Goal: Transaction & Acquisition: Purchase product/service

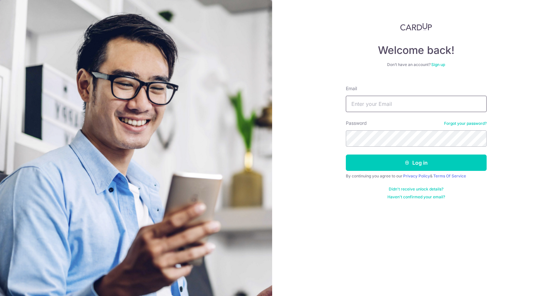
type input "magdalyn@gmail.com"
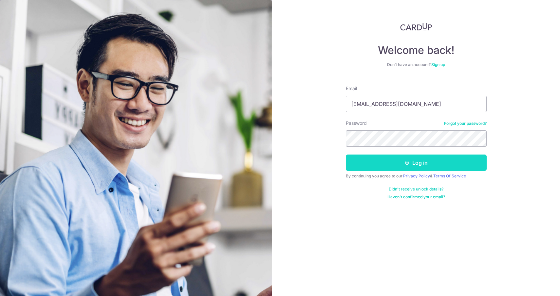
click at [406, 163] on icon "submit" at bounding box center [406, 162] width 5 height 5
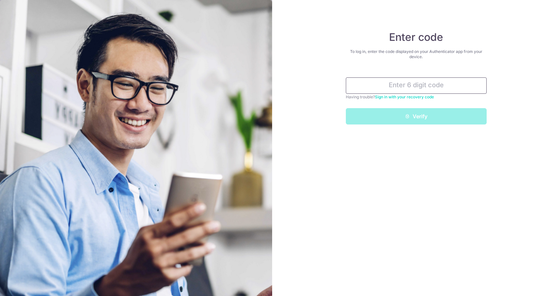
click at [448, 88] on input "text" at bounding box center [416, 86] width 141 height 16
click at [519, 96] on div "Enter code To log in, enter the code displayed on your Authenticator app from y…" at bounding box center [416, 148] width 288 height 296
click at [422, 88] on input "text" at bounding box center [416, 86] width 141 height 16
click at [523, 98] on div "Enter code To log in, enter the code displayed on your Authenticator app from y…" at bounding box center [416, 148] width 288 height 296
click at [421, 96] on link "Sign in with your recovery code" at bounding box center [404, 97] width 59 height 5
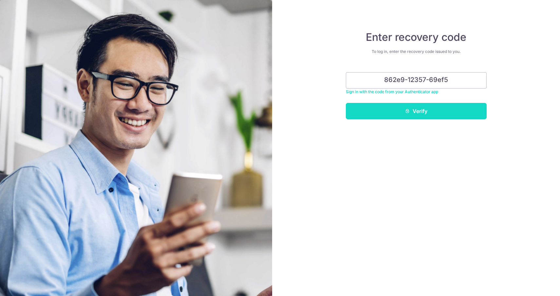
type input "862e9-12357-69ef5"
click at [435, 112] on button "Verify" at bounding box center [416, 111] width 141 height 16
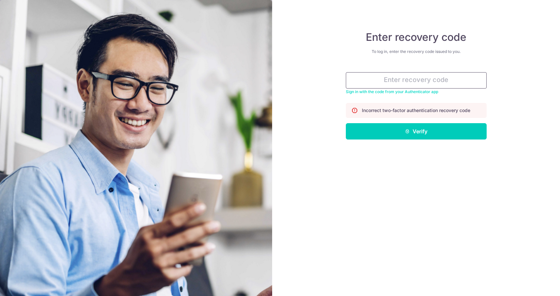
paste input "c4fd2-af105-6f5b5"
type input "c4fd2-af105-6f5b5"
click at [416, 132] on button "Verify" at bounding box center [416, 131] width 141 height 16
type input "156322"
click at [416, 132] on button "Verify" at bounding box center [416, 131] width 141 height 16
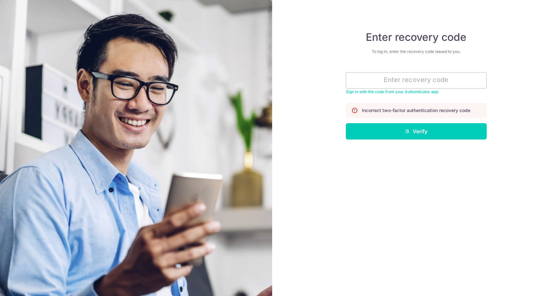
click at [428, 144] on div "Enter recovery code To log in, enter the recovery code issued to you. Sign in w…" at bounding box center [416, 148] width 288 height 296
click at [423, 83] on input "text" at bounding box center [416, 80] width 141 height 16
paste input "97666-e0b50-6bbaa"
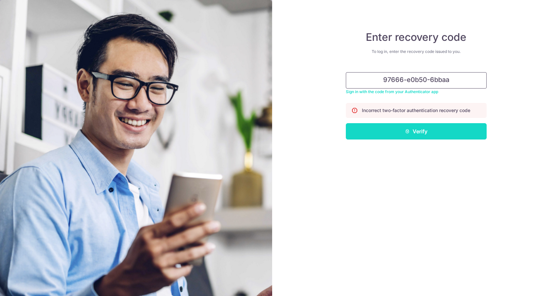
type input "97666-e0b50-6bbaa"
click at [437, 132] on button "Verify" at bounding box center [416, 131] width 141 height 16
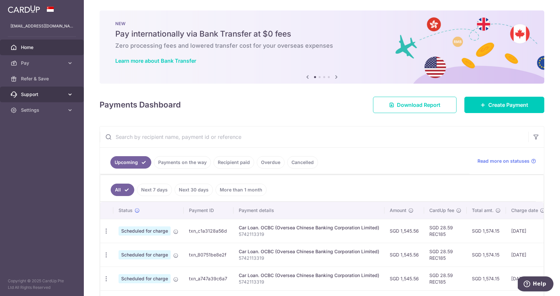
click at [71, 96] on icon at bounding box center [70, 94] width 7 height 7
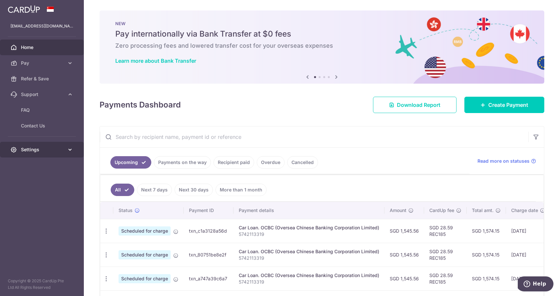
click at [62, 150] on span "Settings" at bounding box center [42, 150] width 43 height 7
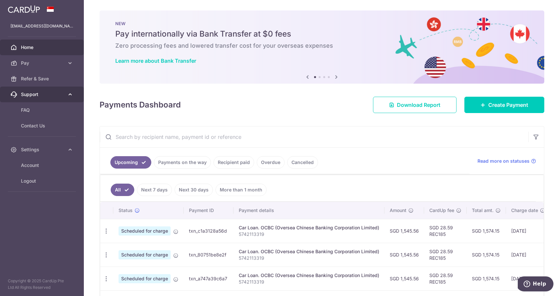
click at [52, 99] on link "Support" at bounding box center [42, 95] width 84 height 16
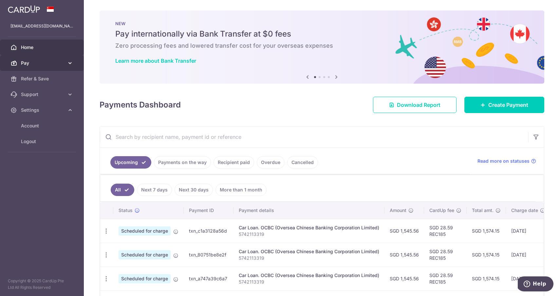
click at [53, 66] on span "Pay" at bounding box center [42, 63] width 43 height 7
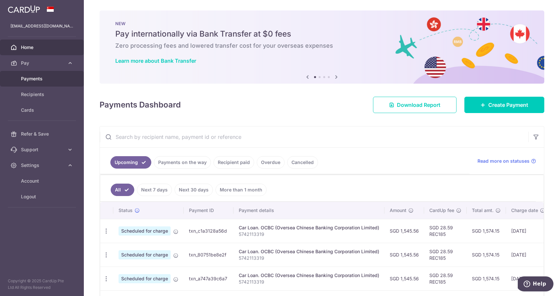
click at [37, 80] on span "Payments" at bounding box center [42, 79] width 43 height 7
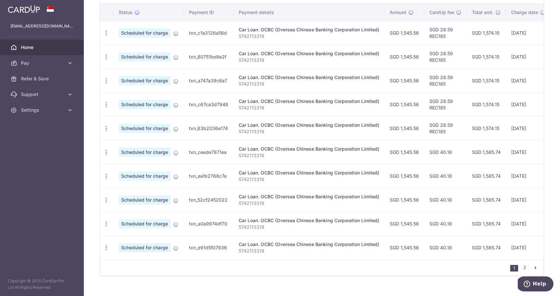
scroll to position [208, 0]
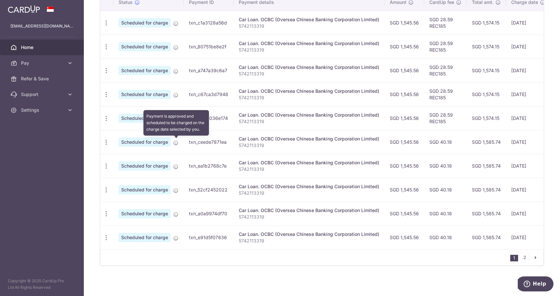
click at [176, 143] on icon at bounding box center [175, 142] width 5 height 5
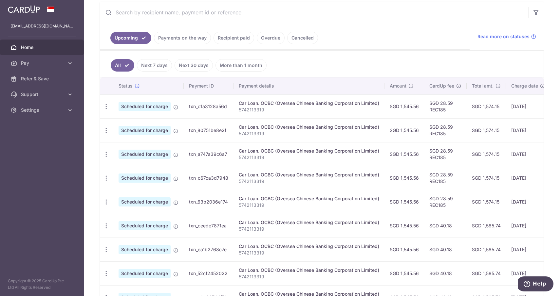
scroll to position [122, 0]
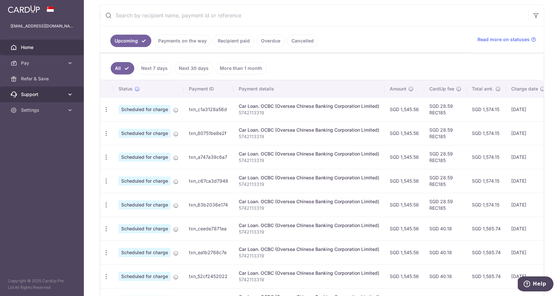
click at [66, 95] on link "Support" at bounding box center [42, 95] width 84 height 16
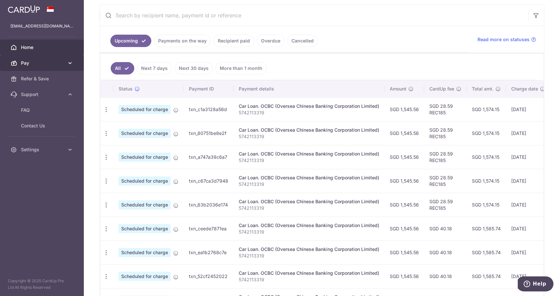
click at [56, 67] on link "Pay" at bounding box center [42, 63] width 84 height 16
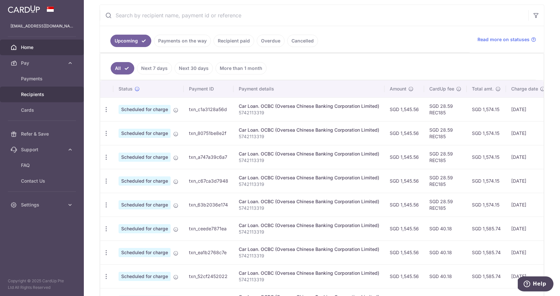
click at [46, 94] on span "Recipients" at bounding box center [42, 94] width 43 height 7
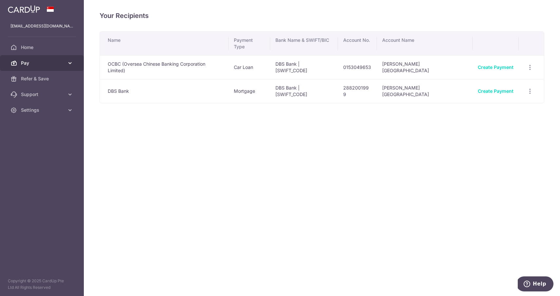
click at [40, 62] on span "Pay" at bounding box center [42, 63] width 43 height 7
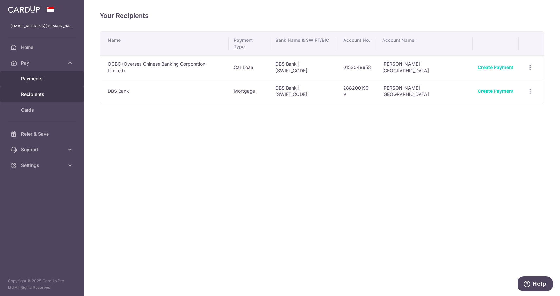
click at [38, 77] on span "Payments" at bounding box center [42, 79] width 43 height 7
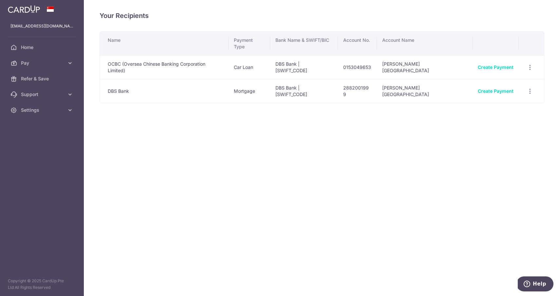
click at [528, 285] on icon "Help" at bounding box center [527, 284] width 2 height 3
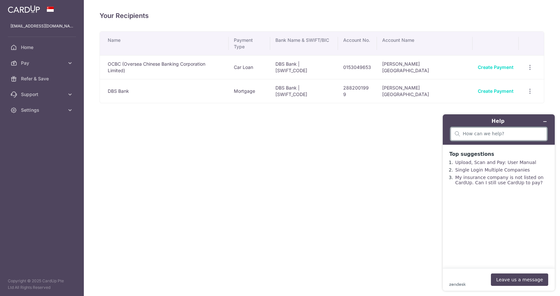
click at [474, 135] on input "search" at bounding box center [502, 134] width 80 height 6
type input "I am running out of recovery codes"
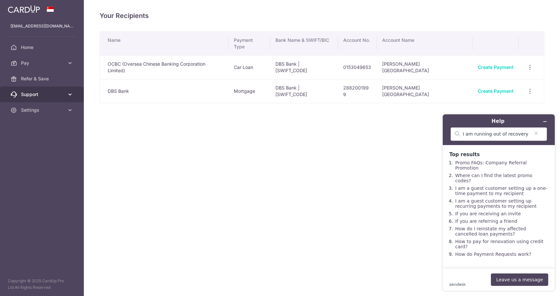
click at [21, 98] on link "Support" at bounding box center [42, 95] width 84 height 16
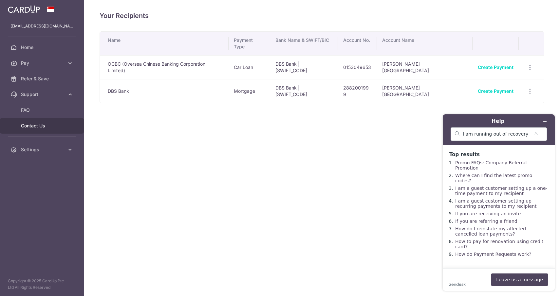
click at [28, 124] on span "Contact Us" at bounding box center [42, 126] width 43 height 7
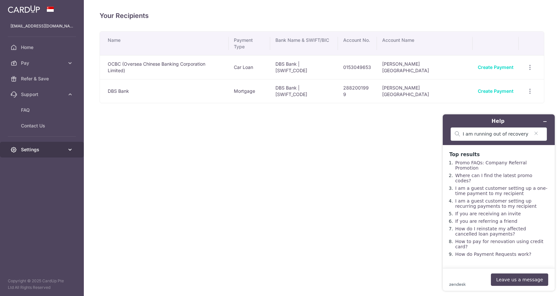
click at [34, 151] on span "Settings" at bounding box center [42, 150] width 43 height 7
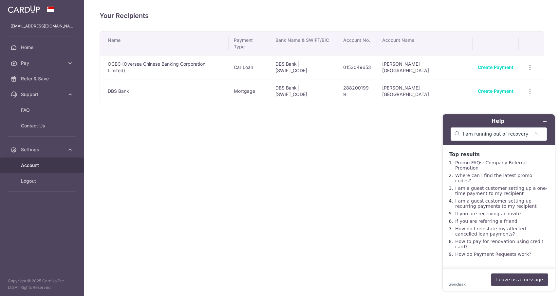
click at [32, 166] on span "Account" at bounding box center [42, 165] width 43 height 7
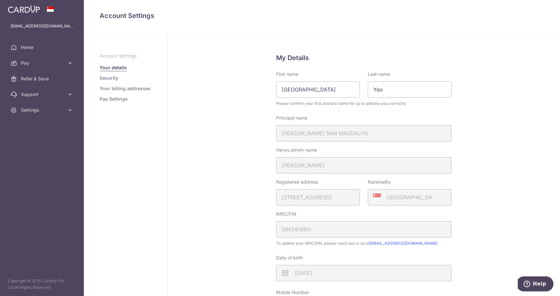
click at [115, 75] on link "Security" at bounding box center [108, 78] width 19 height 7
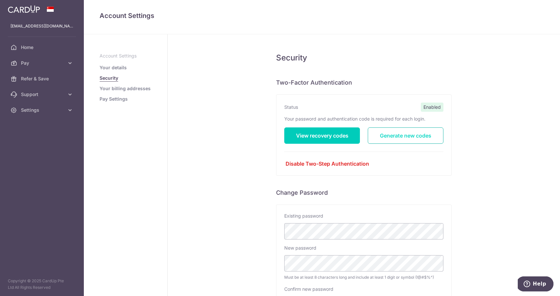
click at [421, 135] on link "Generate new codes" at bounding box center [405, 136] width 76 height 16
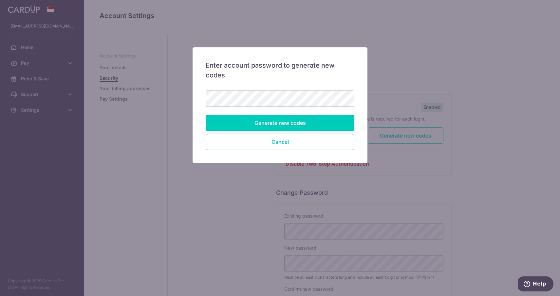
click at [331, 119] on input "Generate new codes" at bounding box center [279, 123] width 149 height 16
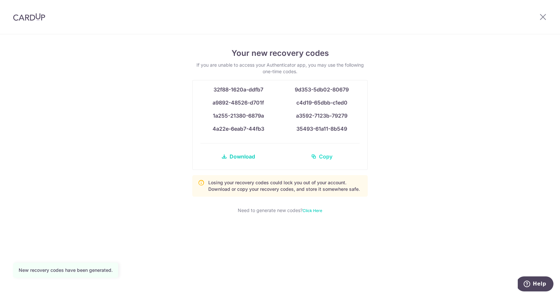
click at [314, 157] on icon at bounding box center [313, 156] width 5 height 5
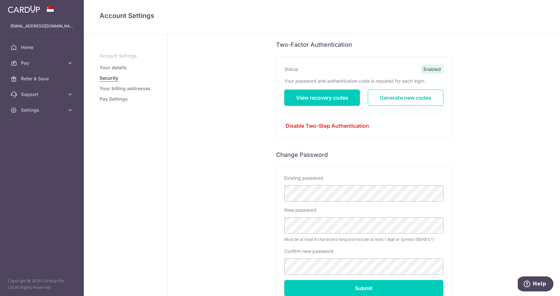
scroll to position [28, 0]
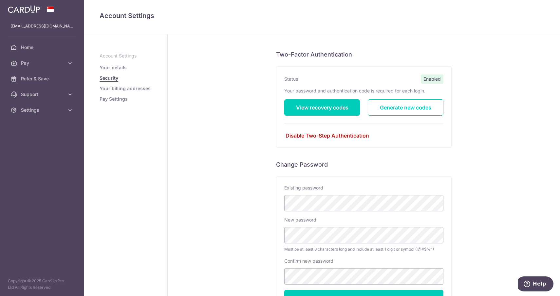
click at [343, 136] on link "Disable Two-Step Authentication" at bounding box center [363, 136] width 159 height 8
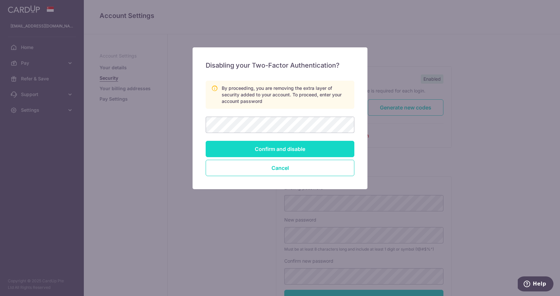
click at [342, 145] on input "Confirm and disable" at bounding box center [279, 149] width 149 height 16
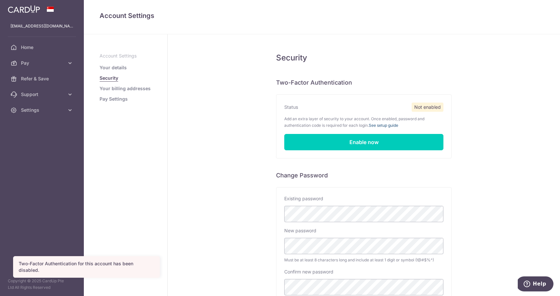
click at [392, 124] on link "See setup guide" at bounding box center [382, 125] width 29 height 5
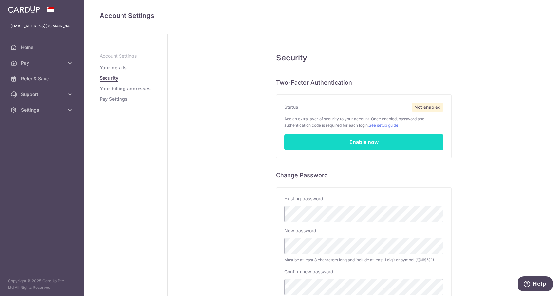
click at [390, 145] on link "Enable now" at bounding box center [363, 142] width 159 height 16
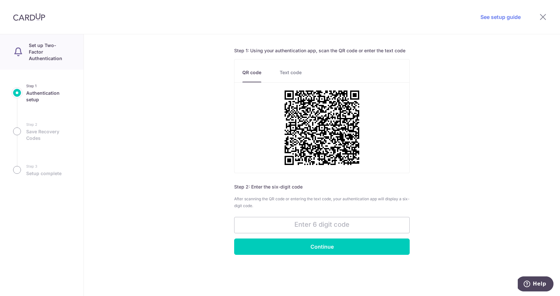
scroll to position [30, 0]
type input "158810"
click at [357, 259] on div "Authentication setup Step 1: Using your authentication app, scan the QR code or…" at bounding box center [322, 165] width 476 height 262
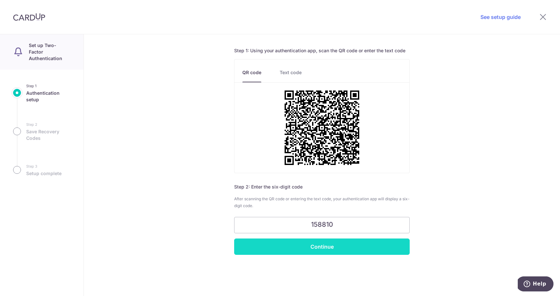
click at [357, 254] on input "Continue" at bounding box center [321, 247] width 175 height 16
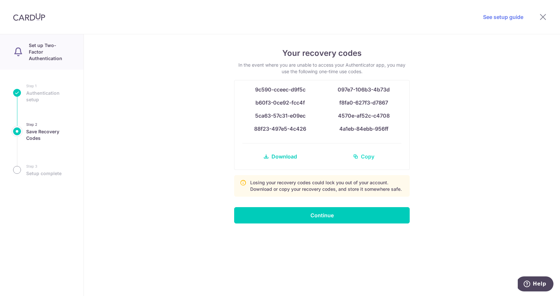
click at [366, 156] on span "Copy" at bounding box center [367, 157] width 13 height 8
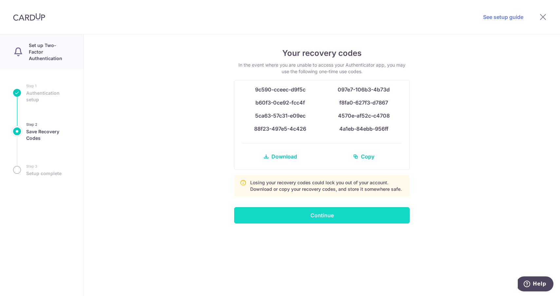
click at [330, 217] on input "Continue" at bounding box center [321, 215] width 175 height 16
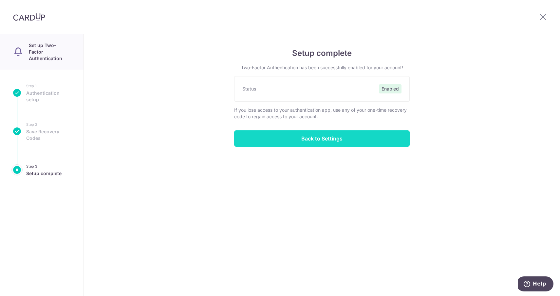
click at [331, 141] on input "Back to Settings" at bounding box center [321, 139] width 175 height 16
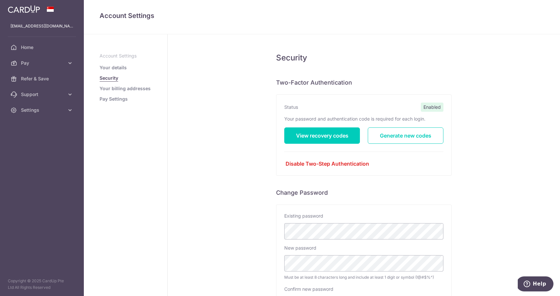
click at [138, 90] on link "Your billing addresses" at bounding box center [124, 88] width 51 height 7
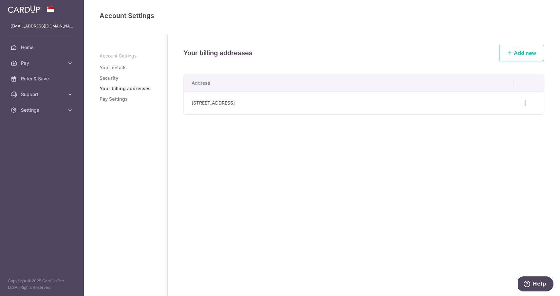
click at [531, 99] on td "Edit address Delete address Delete" at bounding box center [528, 103] width 30 height 23
click at [527, 101] on icon "button" at bounding box center [524, 103] width 7 height 7
click at [512, 121] on span "Edit address" at bounding box center [503, 121] width 45 height 8
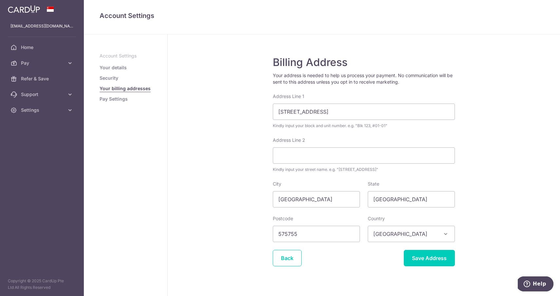
click at [117, 99] on link "Pay Settings" at bounding box center [113, 99] width 28 height 7
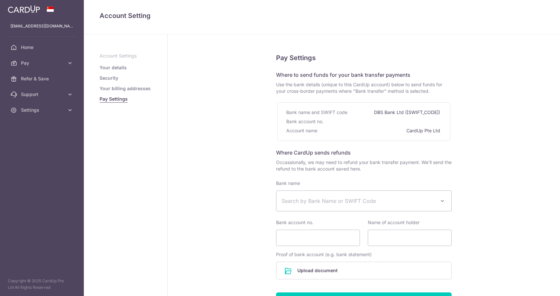
select select
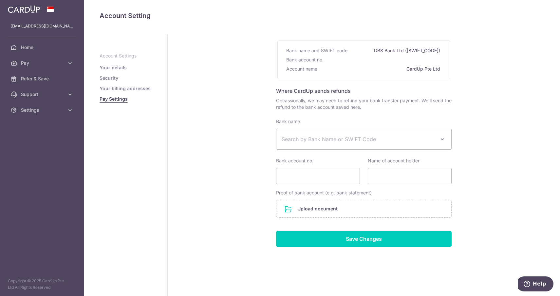
scroll to position [62, 0]
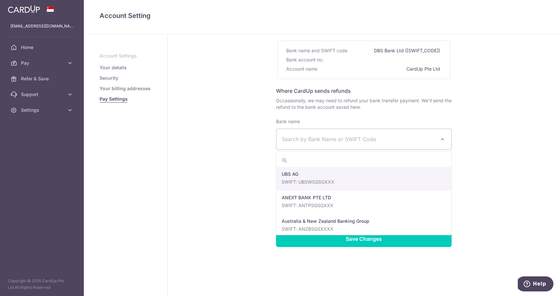
click at [393, 140] on span "Search by Bank Name or SWIFT Code" at bounding box center [358, 139] width 154 height 8
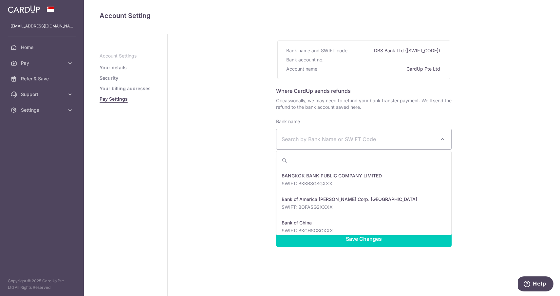
scroll to position [66, 0]
click at [513, 132] on div "Pay Settings Where to send funds for your bank transfer payments Use the bank d…" at bounding box center [364, 135] width 392 height 324
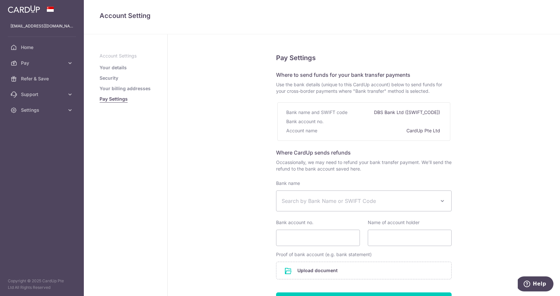
scroll to position [0, 0]
click at [119, 78] on li "Security" at bounding box center [125, 78] width 52 height 7
click at [113, 78] on link "Security" at bounding box center [108, 78] width 19 height 7
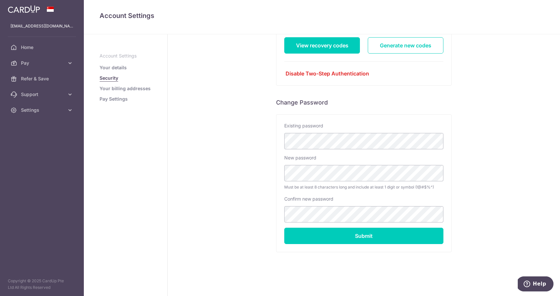
scroll to position [90, 0]
click at [111, 70] on link "Your details" at bounding box center [112, 67] width 27 height 7
click at [111, 69] on link "Your details" at bounding box center [112, 67] width 27 height 7
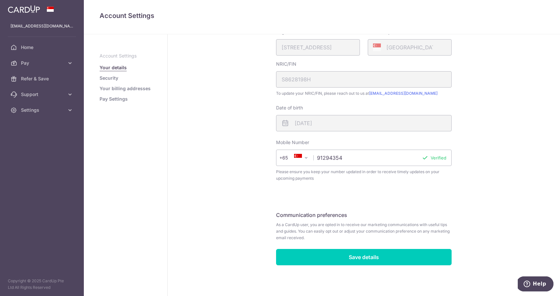
scroll to position [150, 0]
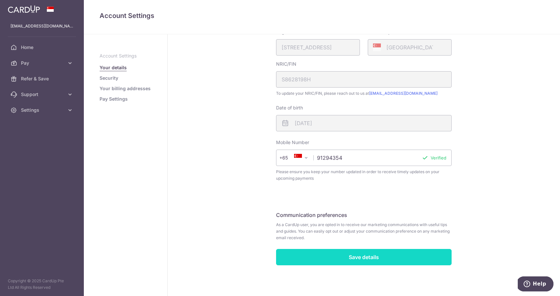
click at [379, 258] on input "Save details" at bounding box center [363, 257] width 175 height 16
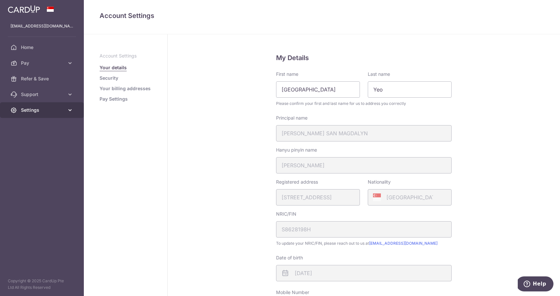
click at [55, 110] on span "Settings" at bounding box center [42, 110] width 43 height 7
click at [113, 100] on link "Pay Settings" at bounding box center [113, 99] width 28 height 7
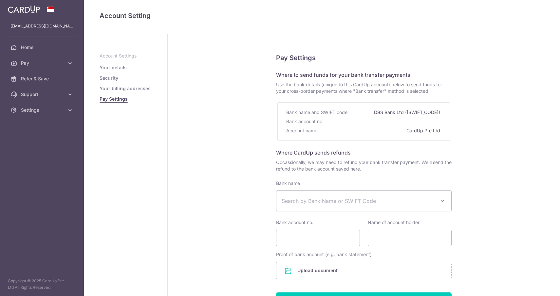
select select
click at [50, 63] on span "Pay" at bounding box center [42, 63] width 43 height 7
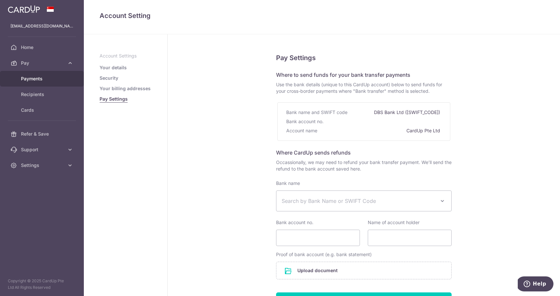
click at [37, 81] on span "Payments" at bounding box center [42, 79] width 43 height 7
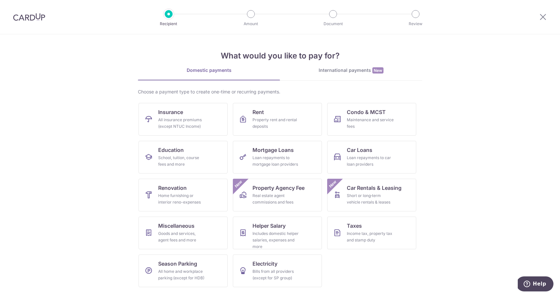
click at [23, 17] on img at bounding box center [29, 17] width 32 height 8
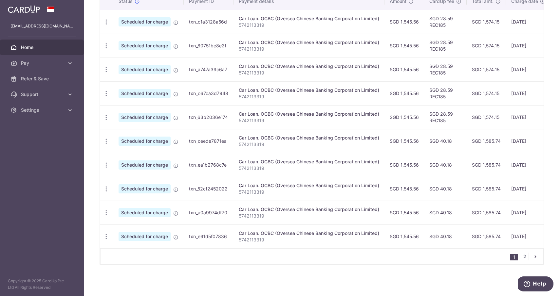
scroll to position [202, 0]
click at [523, 256] on link "2" at bounding box center [524, 257] width 8 height 8
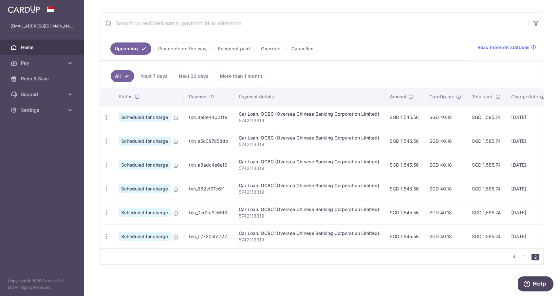
scroll to position [106, 0]
click at [526, 255] on link "1" at bounding box center [524, 257] width 8 height 8
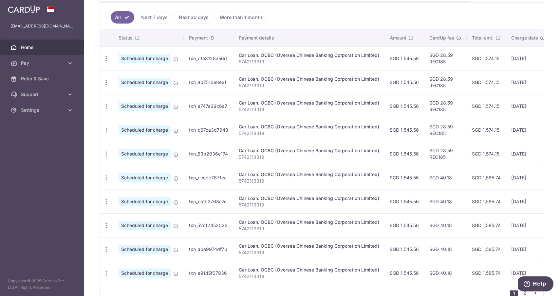
scroll to position [170, 0]
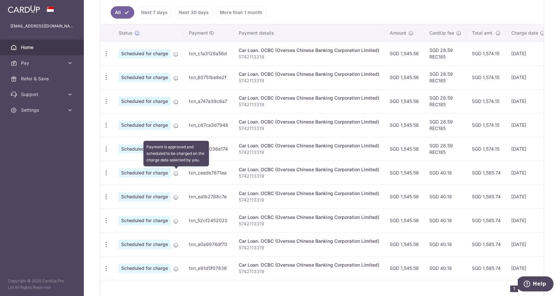
click at [176, 173] on icon at bounding box center [175, 173] width 5 height 5
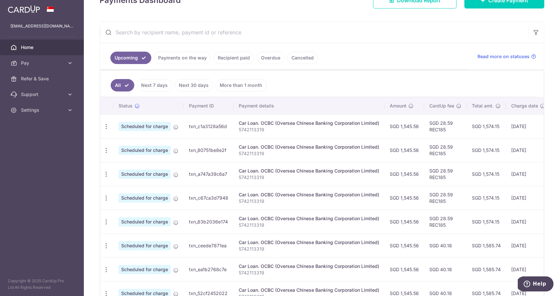
scroll to position [92, 0]
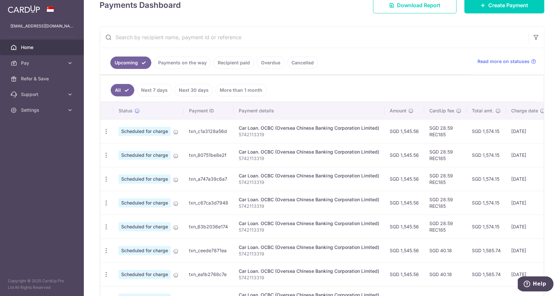
click at [221, 133] on td "txn_c1a3128a56d" at bounding box center [209, 131] width 50 height 24
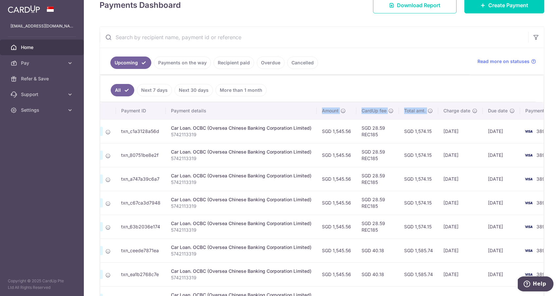
scroll to position [0, 92]
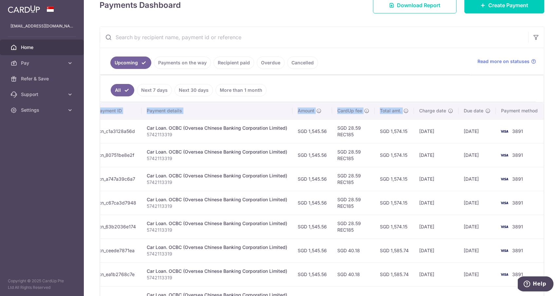
drag, startPoint x: 512, startPoint y: 110, endPoint x: 559, endPoint y: 114, distance: 47.3
click at [559, 114] on div "× Pause Schedule Pause all future payments in this series Pause just this one p…" at bounding box center [322, 148] width 476 height 296
click at [310, 64] on link "Cancelled" at bounding box center [302, 63] width 31 height 12
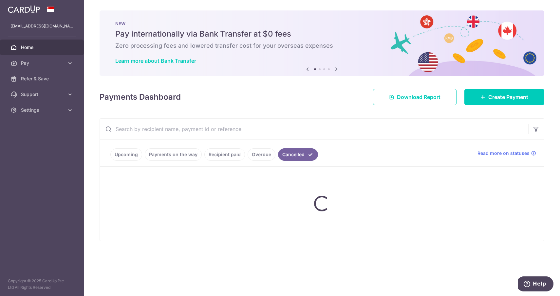
scroll to position [0, 0]
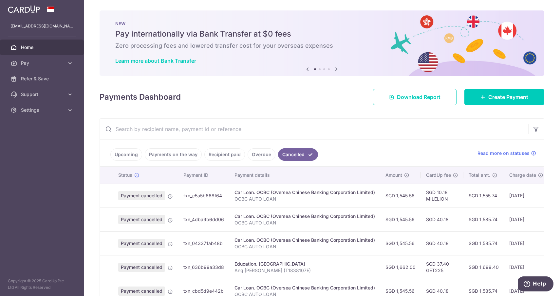
click at [265, 155] on link "Overdue" at bounding box center [261, 155] width 28 height 12
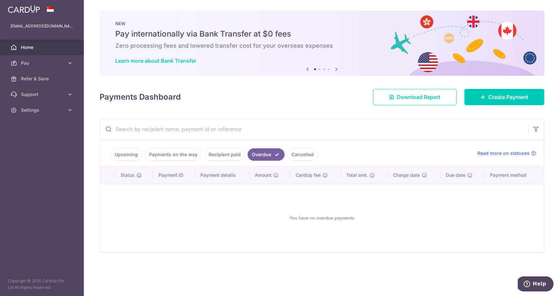
click at [218, 154] on link "Recipient paid" at bounding box center [224, 155] width 41 height 12
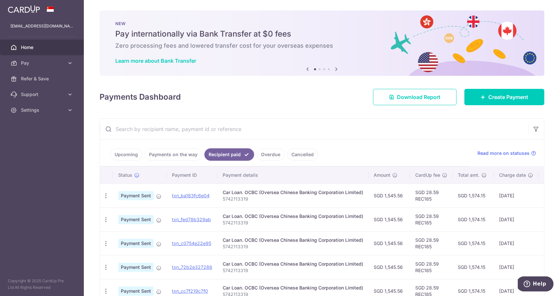
click at [304, 155] on link "Cancelled" at bounding box center [302, 155] width 31 height 12
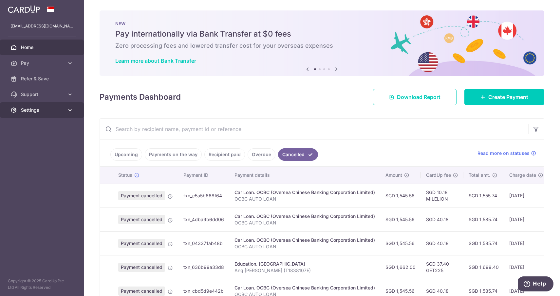
click at [36, 110] on span "Settings" at bounding box center [42, 110] width 43 height 7
click at [39, 97] on span "Support" at bounding box center [42, 94] width 43 height 7
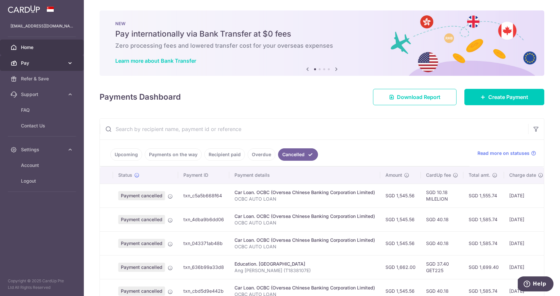
click at [36, 64] on span "Pay" at bounding box center [42, 63] width 43 height 7
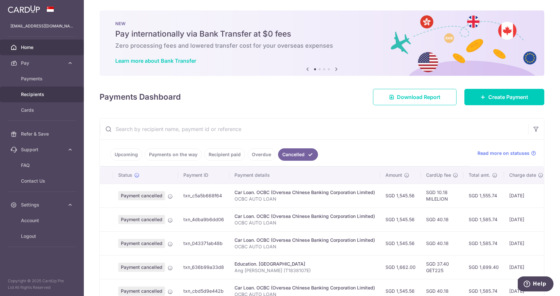
click at [31, 94] on span "Recipients" at bounding box center [42, 94] width 43 height 7
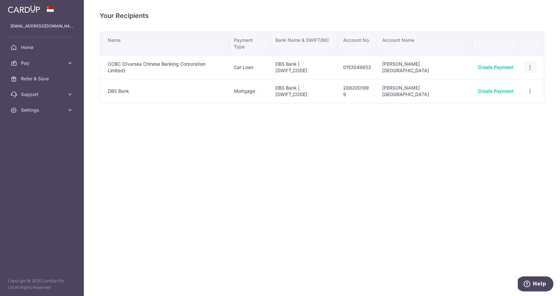
click at [528, 64] on icon "button" at bounding box center [529, 67] width 7 height 7
click at [497, 98] on span "Linked Payments" at bounding box center [507, 101] width 42 height 7
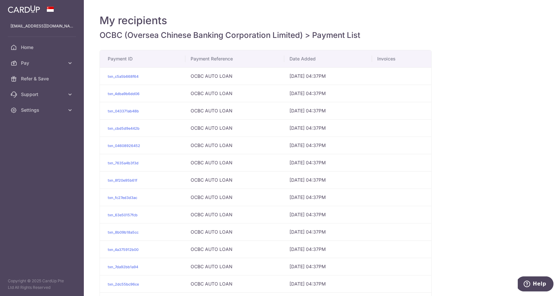
click at [542, 286] on span "Help" at bounding box center [538, 284] width 13 height 6
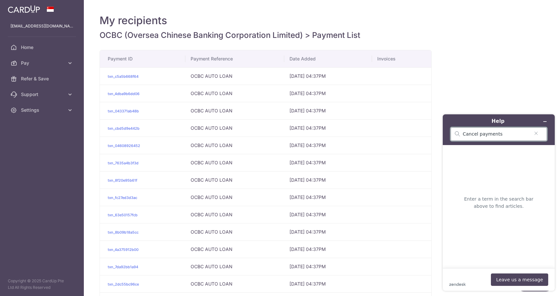
type input "Cancel payments"
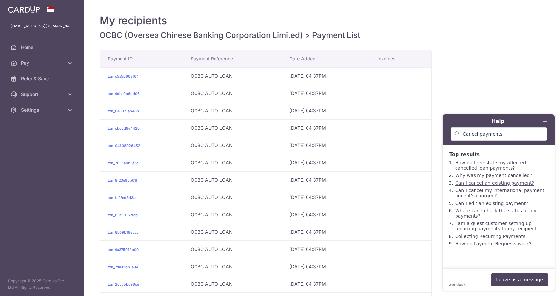
click at [485, 185] on link "Can I cancel an existing payment?" at bounding box center [494, 183] width 79 height 5
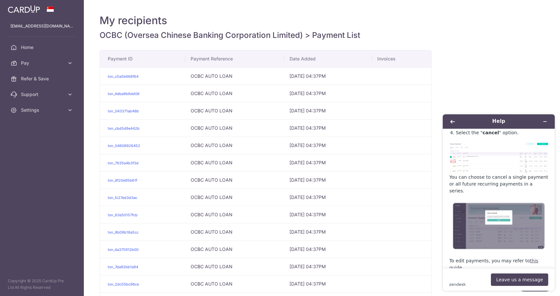
scroll to position [136, 0]
click at [526, 259] on link "this guide" at bounding box center [493, 265] width 89 height 12
click at [38, 64] on span "Pay" at bounding box center [42, 63] width 43 height 7
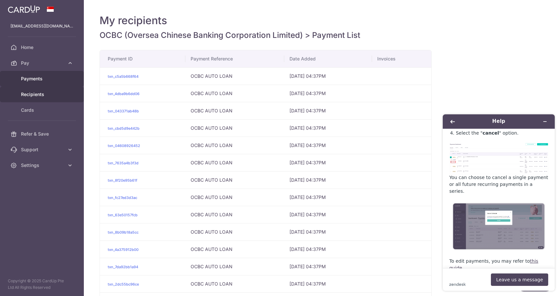
click at [32, 83] on link "Payments" at bounding box center [42, 79] width 84 height 16
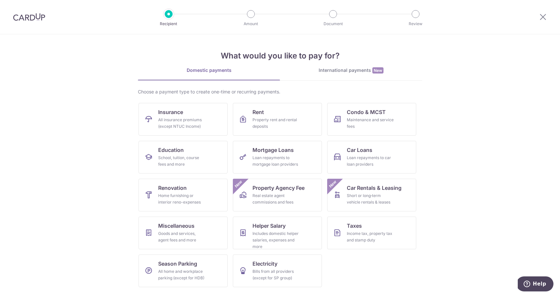
click at [28, 16] on img at bounding box center [29, 17] width 32 height 8
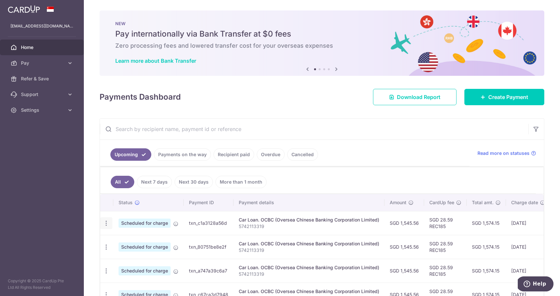
click at [107, 224] on icon "button" at bounding box center [106, 223] width 7 height 7
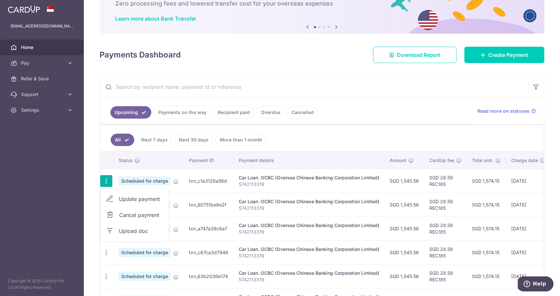
scroll to position [46, 0]
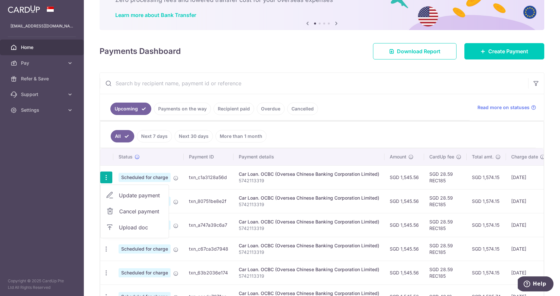
click at [364, 137] on ul "All Next 7 days Next 30 days More than 1 month" at bounding box center [317, 135] width 435 height 27
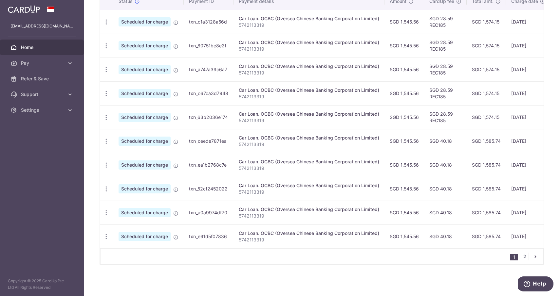
scroll to position [202, 0]
click at [104, 142] on icon "button" at bounding box center [106, 141] width 7 height 7
click at [118, 176] on link "Cancel payment" at bounding box center [134, 175] width 68 height 16
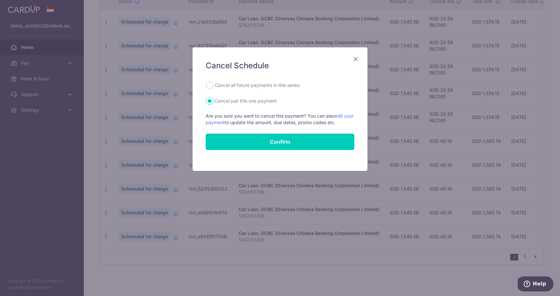
click at [270, 86] on label "Cancel all future payments in this series" at bounding box center [257, 85] width 85 height 8
click at [213, 86] on input "Cancel all future payments in this series" at bounding box center [209, 85] width 8 height 8
radio input "true"
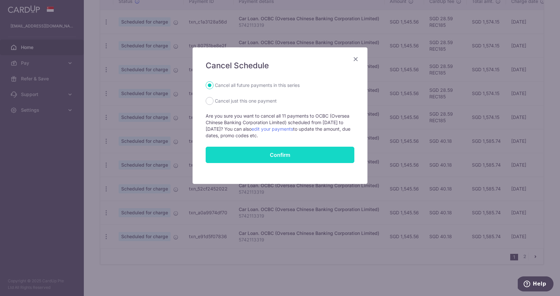
click at [292, 153] on button "Confirm" at bounding box center [279, 155] width 149 height 16
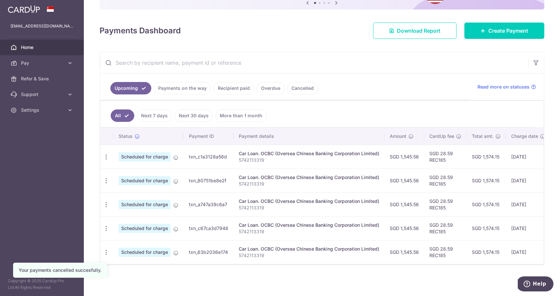
scroll to position [74, 0]
click at [107, 254] on icon "button" at bounding box center [106, 252] width 7 height 7
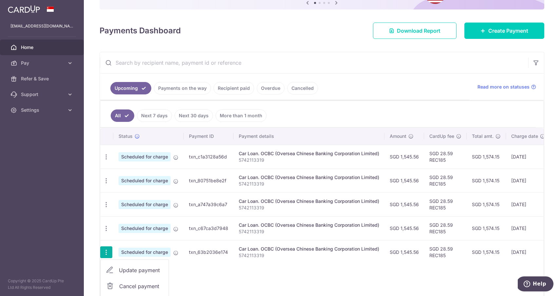
click at [129, 285] on span "Cancel payment" at bounding box center [141, 287] width 44 height 8
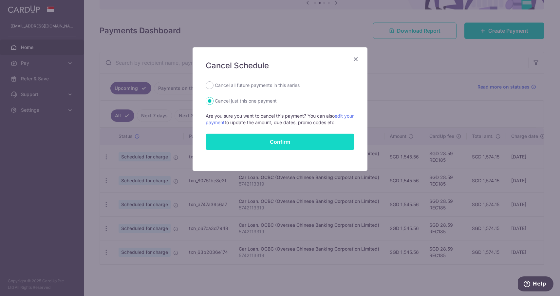
click at [257, 142] on button "Confirm" at bounding box center [279, 142] width 149 height 16
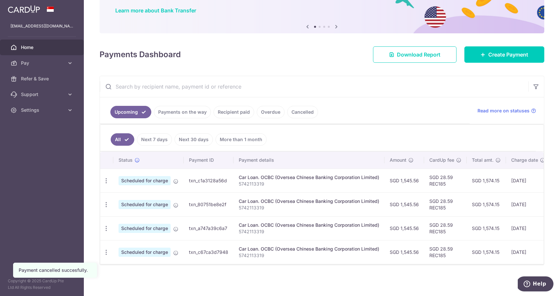
scroll to position [50, 0]
click at [319, 277] on div "× Pause Schedule Pause all future payments in this series Pause just this one p…" at bounding box center [322, 148] width 476 height 296
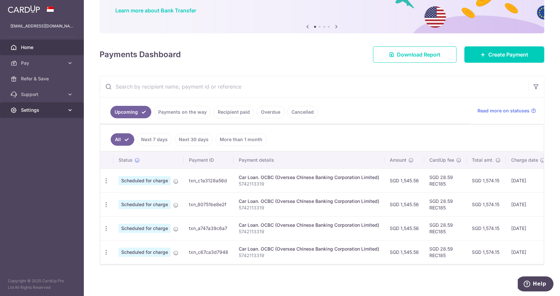
click at [39, 111] on span "Settings" at bounding box center [42, 110] width 43 height 7
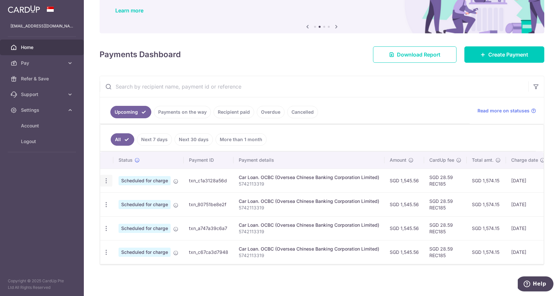
click at [103, 183] on icon "button" at bounding box center [106, 181] width 7 height 7
click at [125, 199] on span "Update payment" at bounding box center [141, 199] width 45 height 8
radio input "true"
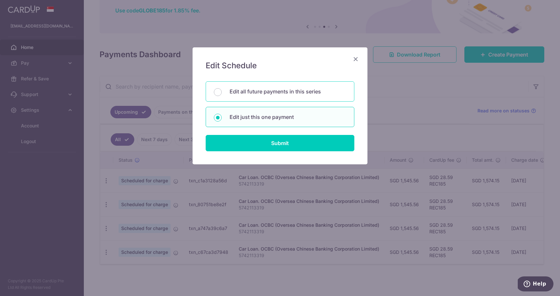
click at [300, 92] on p "Edit all future payments in this series" at bounding box center [287, 92] width 116 height 8
click at [222, 92] on input "Edit all future payments in this series" at bounding box center [218, 92] width 8 height 8
radio input "true"
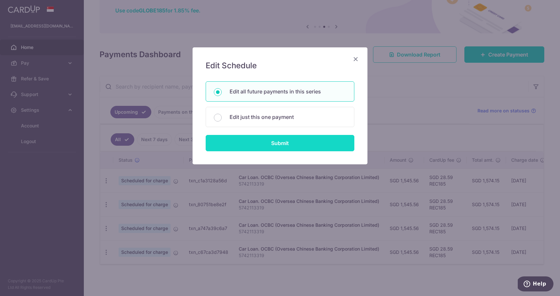
click at [303, 142] on input "Submit" at bounding box center [279, 143] width 149 height 16
radio input "true"
type input "1,545.56"
type input "5742113319"
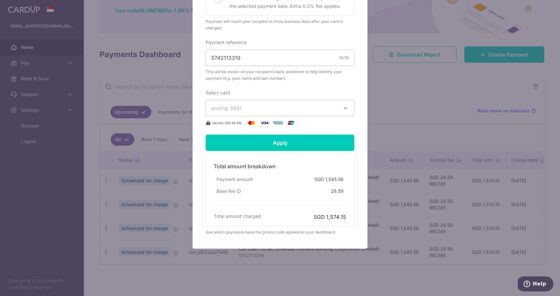
scroll to position [201, 0]
click at [245, 111] on span "ending 3891" at bounding box center [274, 108] width 126 height 8
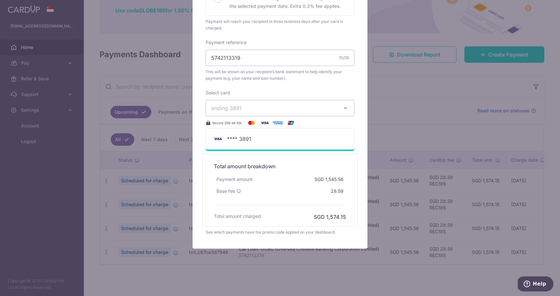
click at [259, 108] on span "ending 3891" at bounding box center [274, 108] width 126 height 8
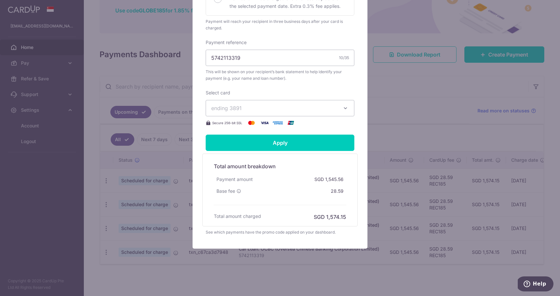
click at [396, 106] on div "Edit payment By clicking apply, you will make changes to all 4 payments to OCBC…" at bounding box center [280, 148] width 560 height 296
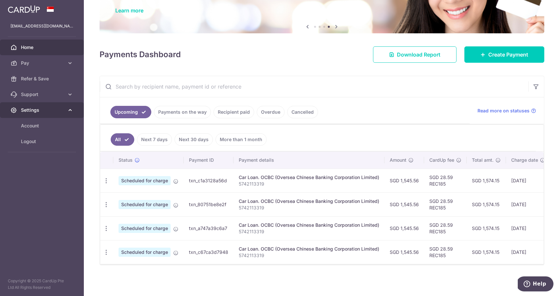
click at [38, 109] on span "Settings" at bounding box center [42, 110] width 43 height 7
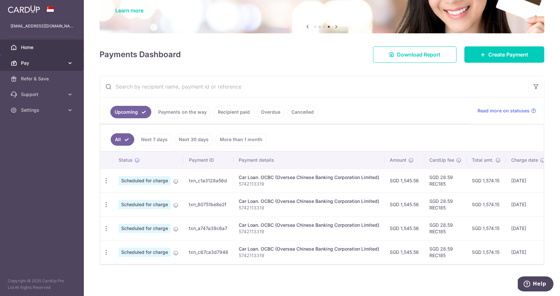
click at [48, 64] on span "Pay" at bounding box center [42, 63] width 43 height 7
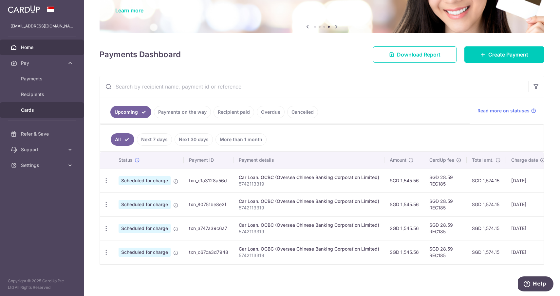
click at [44, 107] on span "Cards" at bounding box center [42, 110] width 43 height 7
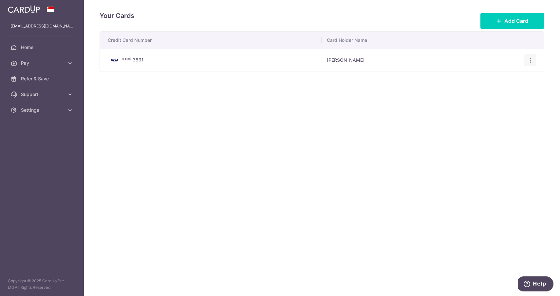
click at [526, 60] on div "View/Edit Delete" at bounding box center [530, 60] width 12 height 12
click at [530, 60] on icon "button" at bounding box center [530, 60] width 7 height 7
click at [505, 77] on span "View/Edit" at bounding box center [508, 79] width 45 height 8
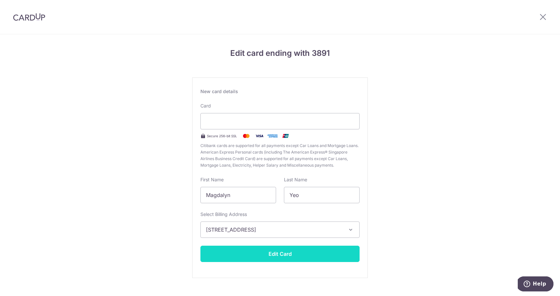
click at [277, 253] on button "Edit Card" at bounding box center [279, 254] width 159 height 16
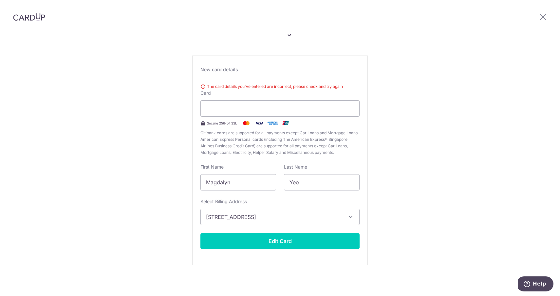
click at [299, 246] on button "Edit Card" at bounding box center [279, 241] width 159 height 16
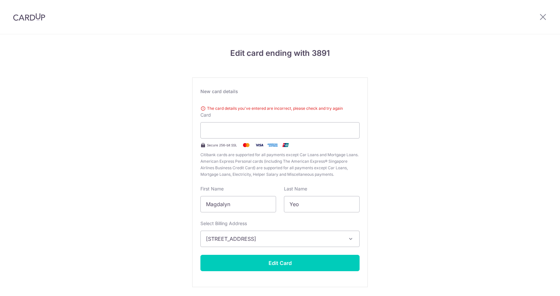
scroll to position [22, 0]
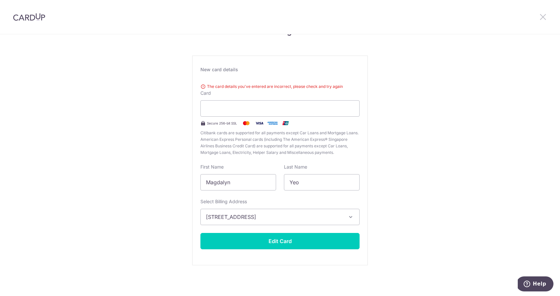
click at [540, 15] on icon at bounding box center [543, 17] width 8 height 8
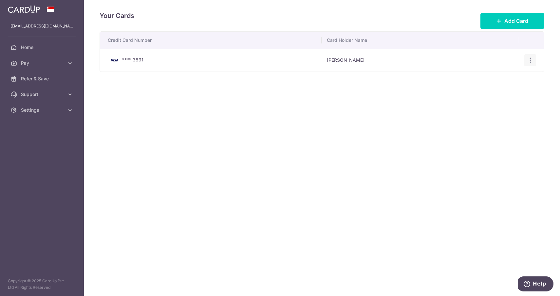
click at [528, 61] on icon "button" at bounding box center [530, 60] width 7 height 7
click at [503, 78] on span "View/Edit" at bounding box center [508, 79] width 45 height 8
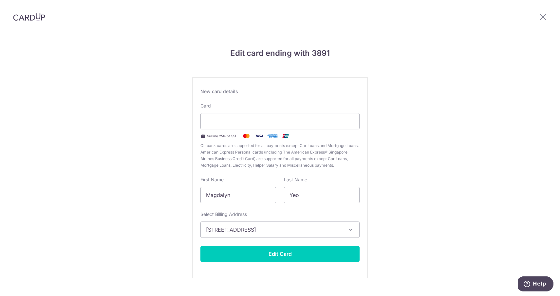
click at [408, 201] on div "Edit card ending with 3891 New card details Card Secure 256-bit SSL Citibank ca…" at bounding box center [280, 171] width 560 height 275
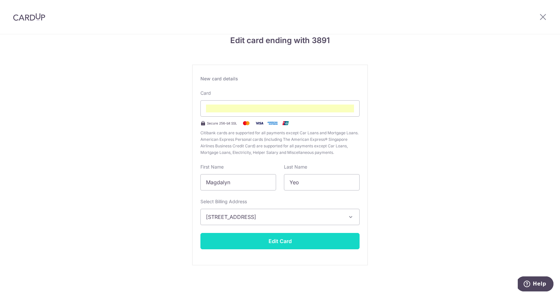
scroll to position [13, 0]
click at [323, 241] on button "Edit Card" at bounding box center [279, 241] width 159 height 16
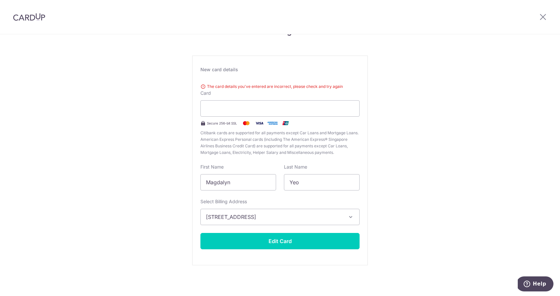
scroll to position [5, 0]
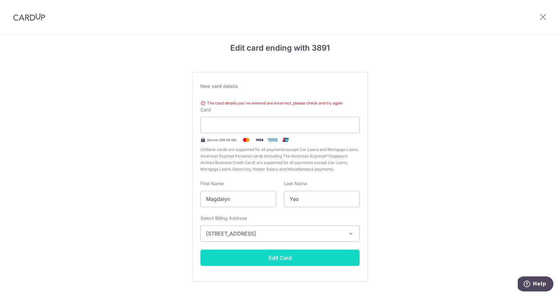
click at [287, 258] on button "Edit Card" at bounding box center [279, 258] width 159 height 16
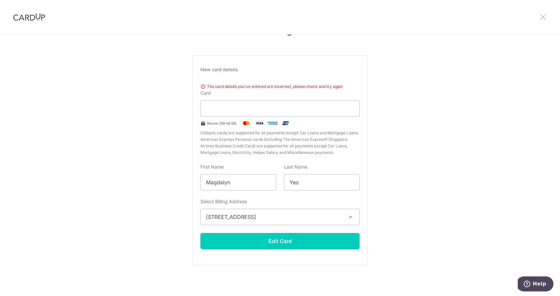
click at [541, 18] on icon at bounding box center [543, 17] width 8 height 8
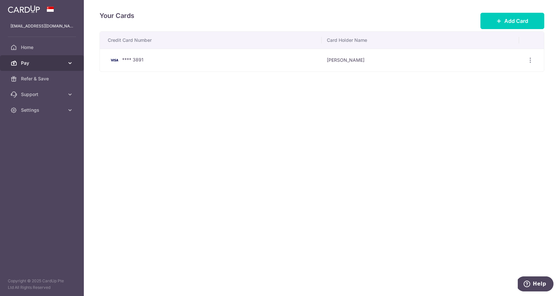
click at [44, 64] on span "Pay" at bounding box center [42, 63] width 43 height 7
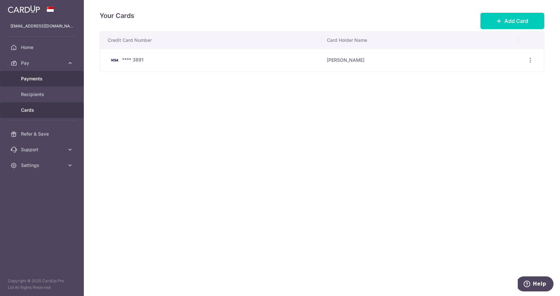
click at [40, 81] on span "Payments" at bounding box center [42, 79] width 43 height 7
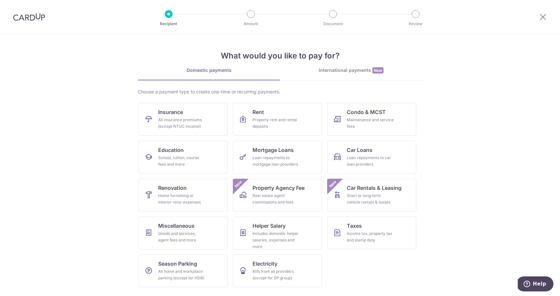
click at [27, 16] on img at bounding box center [29, 17] width 32 height 8
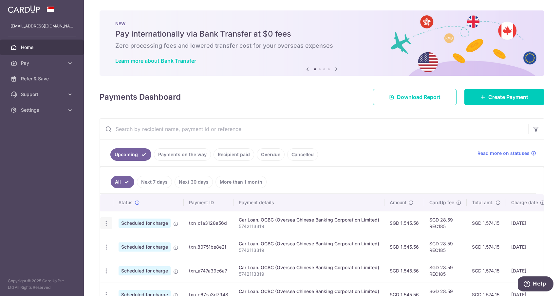
click at [104, 222] on icon "button" at bounding box center [106, 223] width 7 height 7
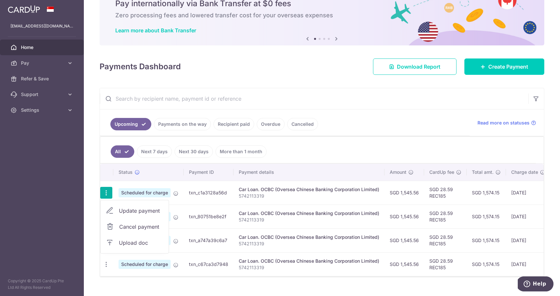
scroll to position [32, 0]
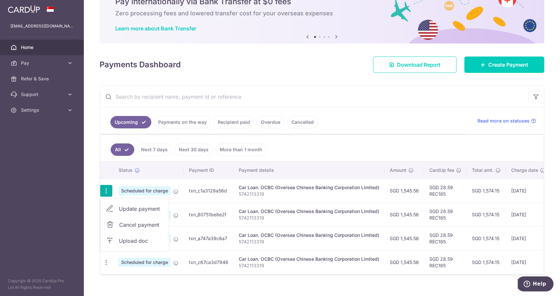
click at [136, 224] on span "Cancel payment" at bounding box center [141, 225] width 44 height 8
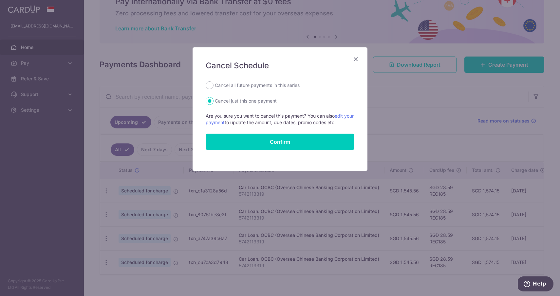
click at [261, 87] on label "Cancel all future payments in this series" at bounding box center [257, 85] width 85 height 8
click at [213, 87] on input "Cancel all future payments in this series" at bounding box center [209, 85] width 8 height 8
radio input "true"
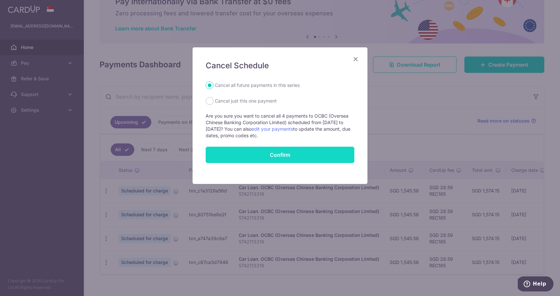
click at [272, 157] on button "Confirm" at bounding box center [279, 155] width 149 height 16
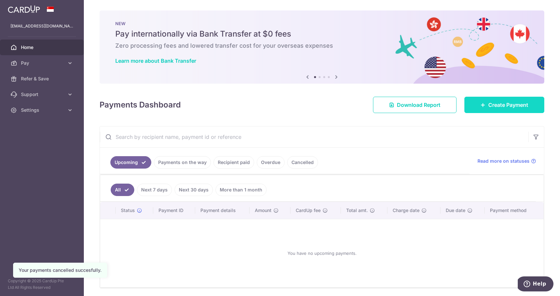
click at [511, 104] on span "Create Payment" at bounding box center [508, 105] width 40 height 8
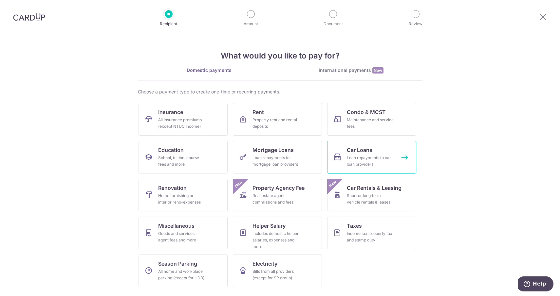
click at [355, 157] on div "Loan repayments to car loan providers" at bounding box center [370, 161] width 47 height 13
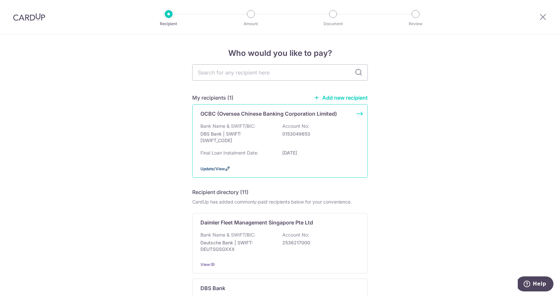
click at [225, 171] on icon at bounding box center [227, 168] width 5 height 5
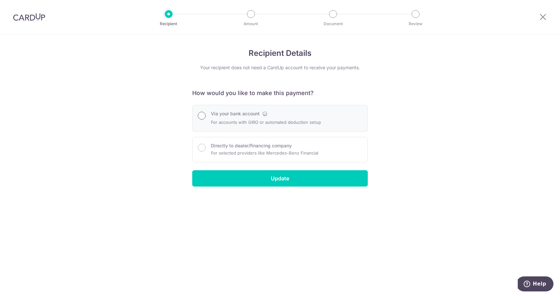
click at [201, 116] on input "Via your bank account" at bounding box center [202, 116] width 8 height 8
radio input "true"
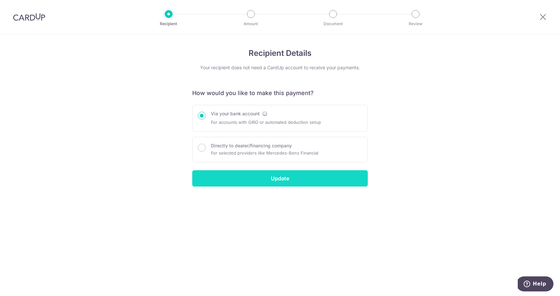
click at [258, 176] on input "Update" at bounding box center [279, 178] width 175 height 16
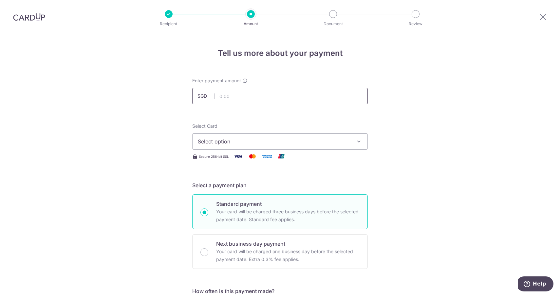
click at [278, 95] on input "text" at bounding box center [279, 96] width 175 height 16
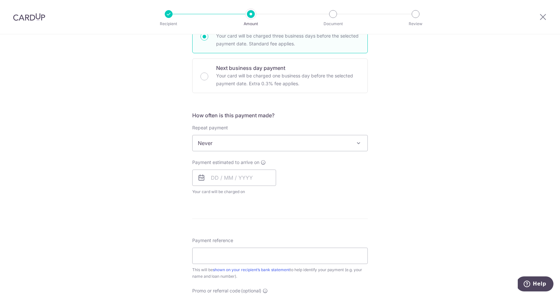
scroll to position [185, 0]
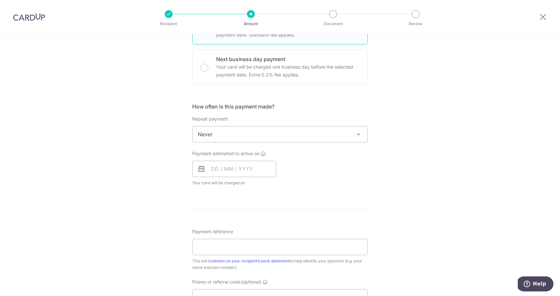
click at [431, 128] on div "Tell us more about your payment Enter payment amount SGD Select Card Select opt…" at bounding box center [280, 145] width 560 height 592
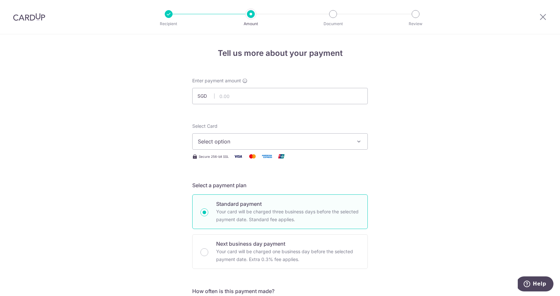
scroll to position [0, 0]
click at [33, 15] on img at bounding box center [29, 17] width 32 height 8
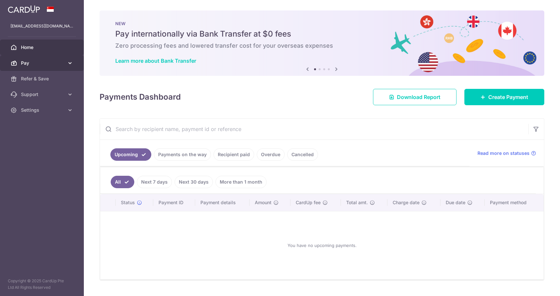
click at [70, 66] on icon at bounding box center [70, 63] width 7 height 7
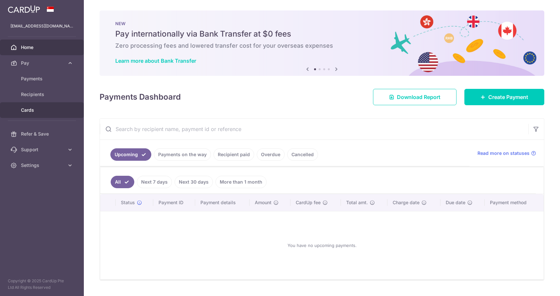
click at [52, 107] on span "Cards" at bounding box center [42, 110] width 43 height 7
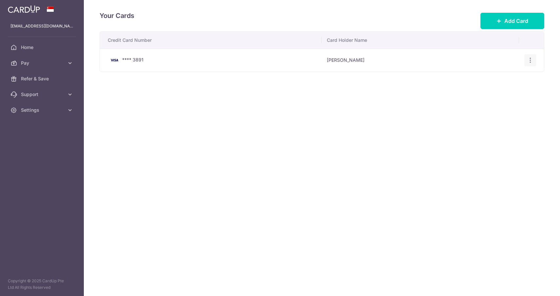
click at [527, 61] on icon "button" at bounding box center [530, 60] width 7 height 7
click at [502, 96] on span "Delete" at bounding box center [508, 94] width 45 height 8
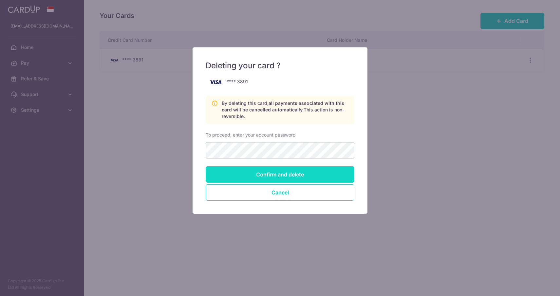
click at [331, 174] on input "Confirm and delete" at bounding box center [279, 175] width 149 height 16
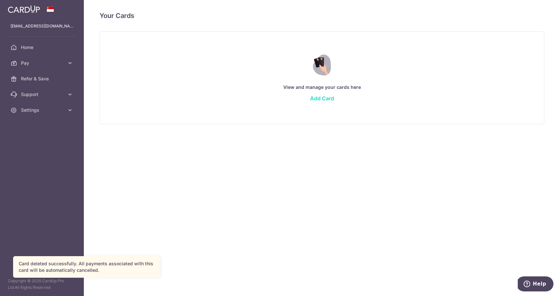
click at [326, 98] on link "Add Card" at bounding box center [322, 98] width 24 height 7
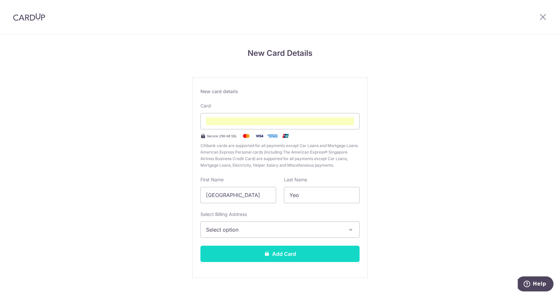
click at [287, 254] on button "Add Card" at bounding box center [279, 254] width 159 height 16
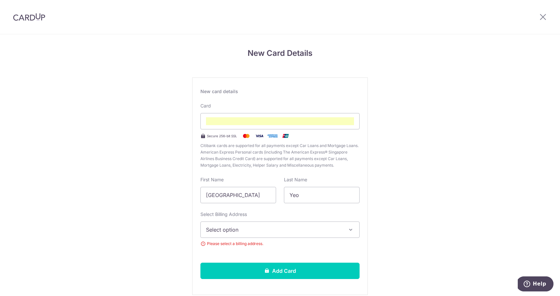
click at [281, 236] on button "Select option" at bounding box center [279, 230] width 159 height 16
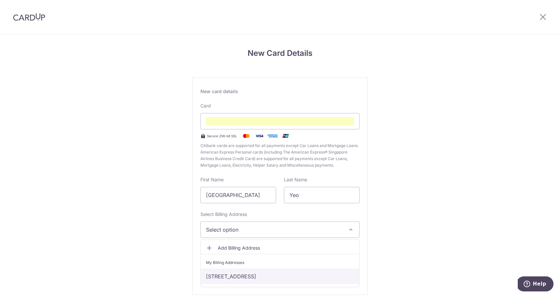
click at [280, 275] on link "[STREET_ADDRESS]" at bounding box center [280, 277] width 158 height 16
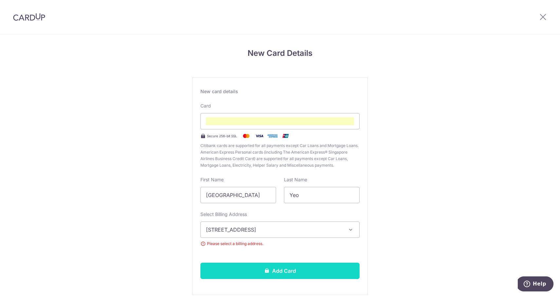
click at [282, 271] on button "Add Card" at bounding box center [279, 271] width 159 height 16
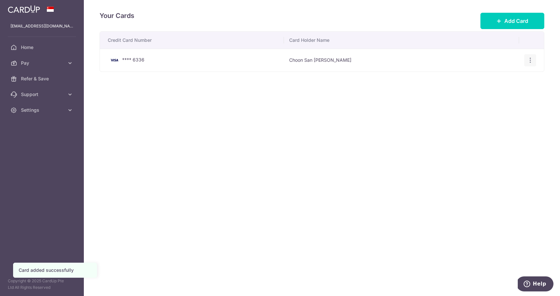
click at [531, 62] on icon "button" at bounding box center [530, 60] width 7 height 7
click at [449, 150] on div "Your Cards Add Card Credit Card Number Card Holder Name **** 6336 Choon San Mag…" at bounding box center [322, 148] width 476 height 296
click at [531, 57] on div "View/Edit Delete" at bounding box center [530, 60] width 12 height 12
click at [529, 61] on icon "button" at bounding box center [530, 60] width 7 height 7
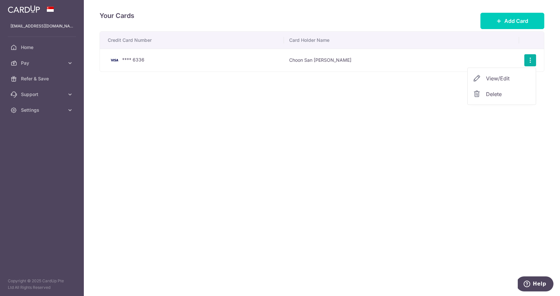
click at [506, 77] on span "View/Edit" at bounding box center [508, 79] width 45 height 8
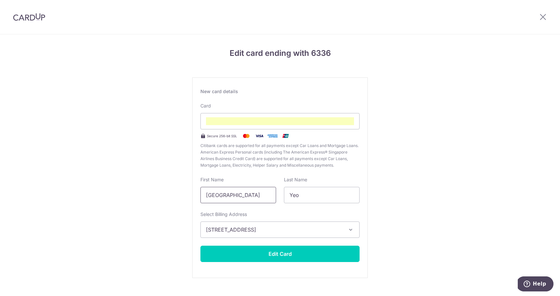
drag, startPoint x: 235, startPoint y: 195, endPoint x: 165, endPoint y: 191, distance: 69.5
click at [165, 191] on div "Edit card ending with 6336 New card details Card Secure 256-bit SSL Citibank ca…" at bounding box center [280, 171] width 560 height 275
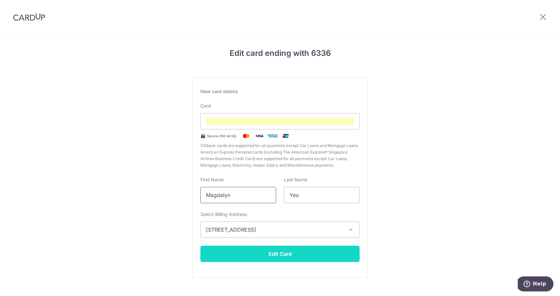
type input "Magdalyn"
click at [278, 253] on button "Edit Card" at bounding box center [279, 254] width 159 height 16
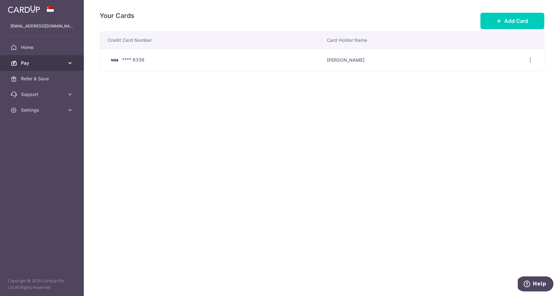
click at [44, 65] on span "Pay" at bounding box center [42, 63] width 43 height 7
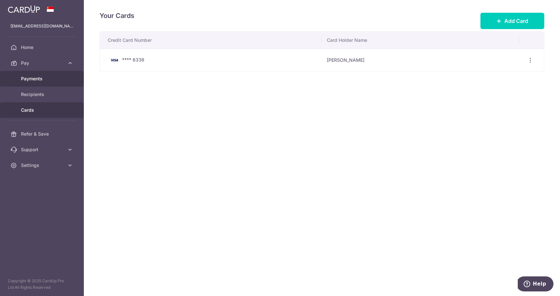
click at [44, 78] on span "Payments" at bounding box center [42, 79] width 43 height 7
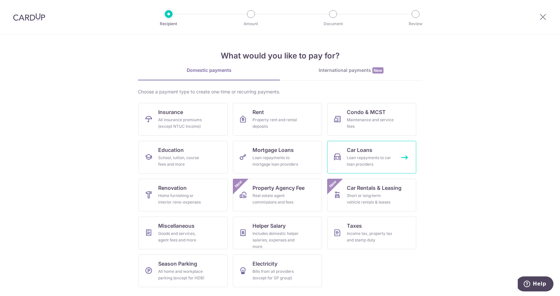
click at [367, 154] on span "Car Loans" at bounding box center [360, 150] width 26 height 8
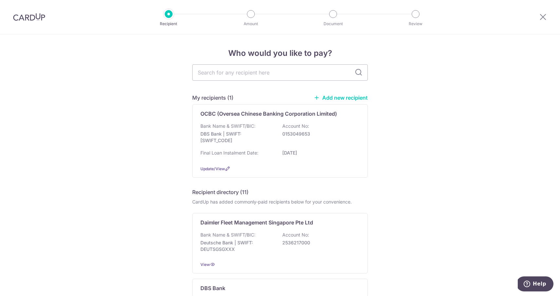
click at [352, 99] on link "Add new recipient" at bounding box center [340, 98] width 54 height 7
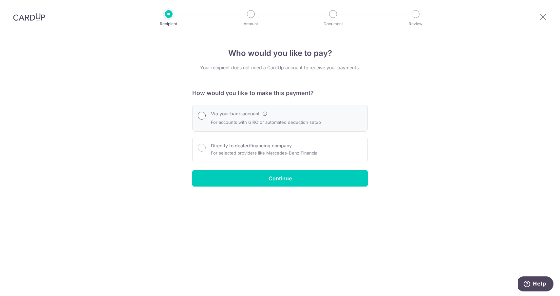
click at [201, 116] on input "Via your bank account" at bounding box center [202, 116] width 8 height 8
radio input "true"
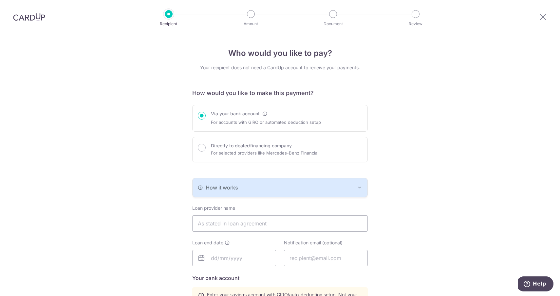
click at [276, 187] on div "How it works" at bounding box center [280, 188] width 164 height 8
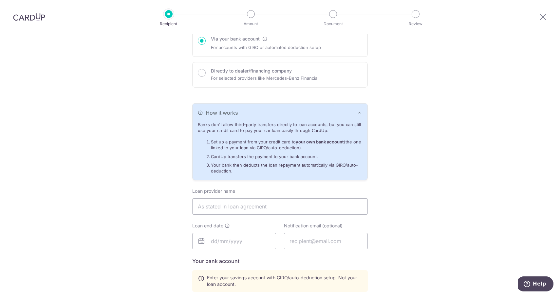
scroll to position [85, 0]
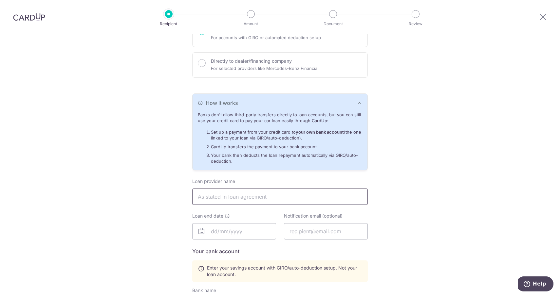
click at [361, 196] on input "text" at bounding box center [279, 197] width 175 height 16
click at [26, 0] on html "Recipient Amount Document Review Who would you like to pay? Your recipient does…" at bounding box center [280, 148] width 560 height 296
click at [266, 197] on input "text" at bounding box center [279, 197] width 175 height 16
type input "HONG LEONG FINANCE LIMITED"
click at [241, 226] on input "text" at bounding box center [234, 231] width 84 height 16
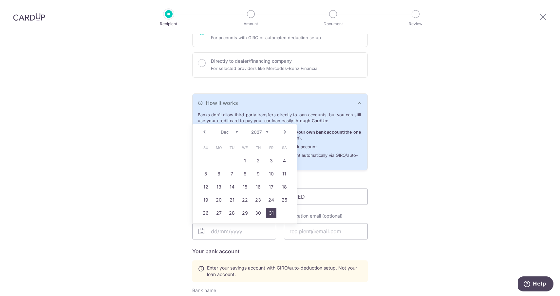
click at [270, 215] on link "31" at bounding box center [271, 213] width 10 height 10
type input "[DATE]"
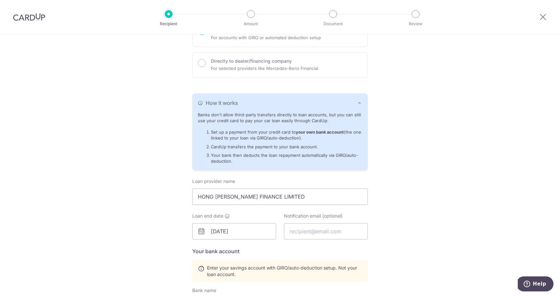
click at [419, 200] on div "Who would you like to pay? Your recipient does not need a CardUp account to rec…" at bounding box center [280, 206] width 560 height 513
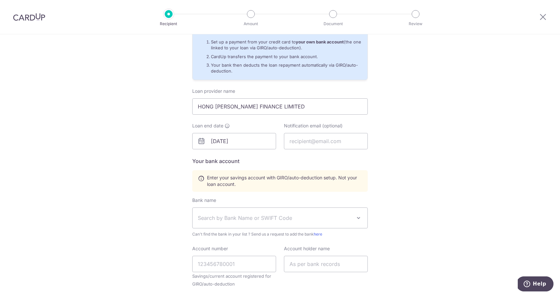
scroll to position [184, 0]
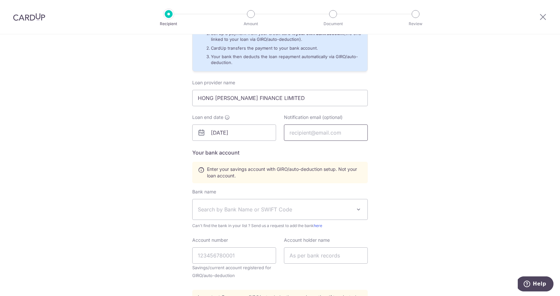
type input "magdalyn@gmail.com"
click at [453, 194] on div "Who would you like to pay? Your recipient does not need a CardUp account to rec…" at bounding box center [280, 107] width 560 height 513
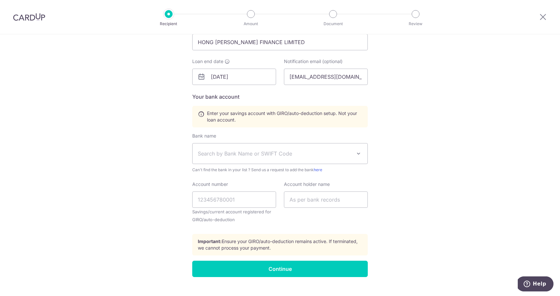
scroll to position [250, 0]
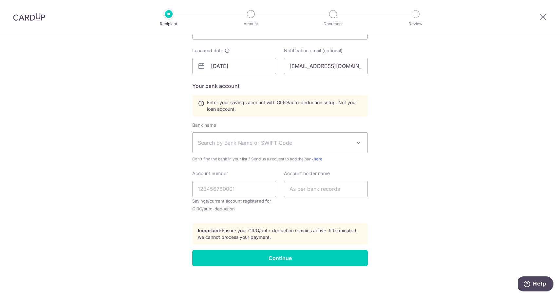
click at [338, 143] on span "Search by Bank Name or SWIFT Code" at bounding box center [275, 143] width 154 height 8
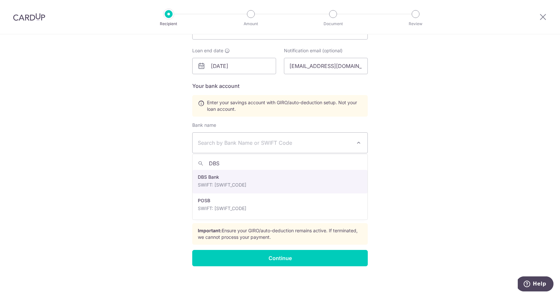
type input "DBS"
select select "6"
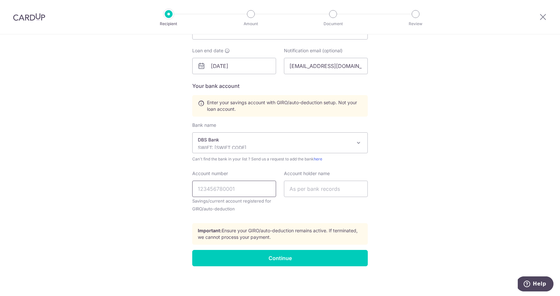
click at [241, 188] on input "Account number" at bounding box center [234, 189] width 84 height 16
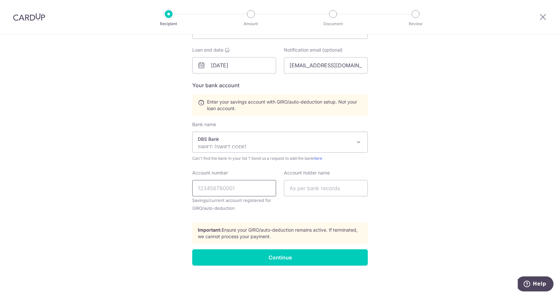
scroll to position [251, 0]
paste input "015-3-049653"
click at [216, 188] on input "015-3-049653" at bounding box center [234, 189] width 84 height 16
click at [209, 189] on input "015-3049653" at bounding box center [234, 189] width 84 height 16
type input "0153049653"
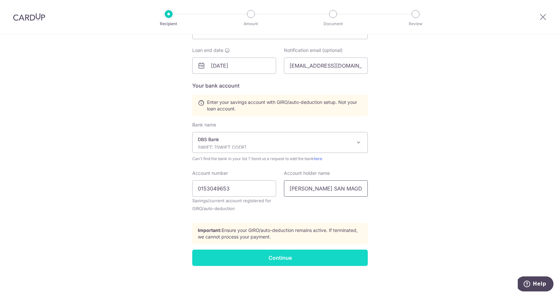
type input "YEO CHOON SAN MAGDALYN"
click at [274, 258] on input "Continue" at bounding box center [279, 258] width 175 height 16
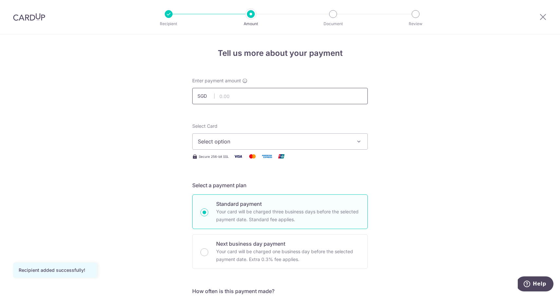
click at [234, 98] on input "text" at bounding box center [279, 96] width 175 height 16
type input "1,257.00"
click at [251, 145] on span "Select option" at bounding box center [274, 142] width 152 height 8
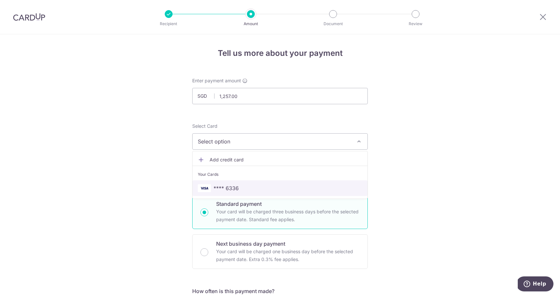
click at [249, 187] on span "**** 6336" at bounding box center [280, 189] width 164 height 8
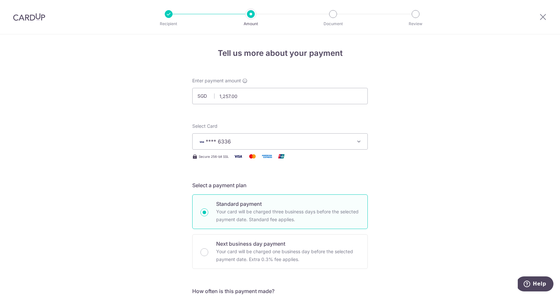
click at [347, 142] on span "**** 6336" at bounding box center [274, 141] width 152 height 8
click at [227, 159] on span "Add credit card" at bounding box center [285, 159] width 152 height 7
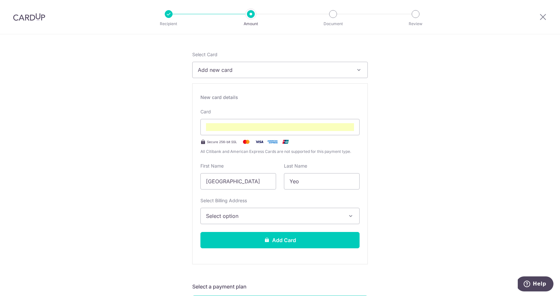
scroll to position [46, 0]
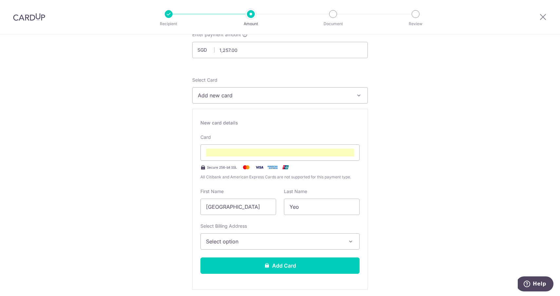
click at [328, 238] on button "Select option" at bounding box center [279, 242] width 159 height 16
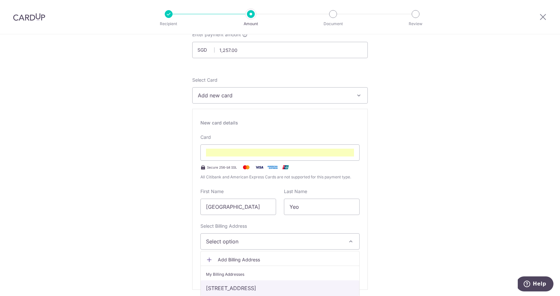
click at [312, 287] on link "[STREET_ADDRESS]" at bounding box center [280, 289] width 158 height 16
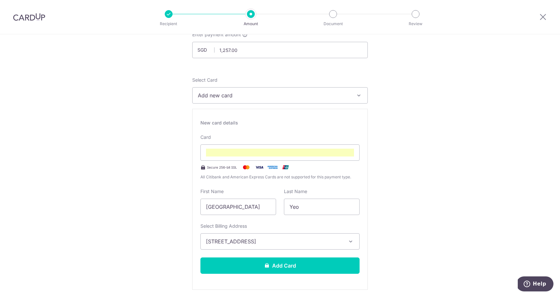
drag, startPoint x: 234, startPoint y: 205, endPoint x: 156, endPoint y: 205, distance: 77.9
type input "Magdalyn"
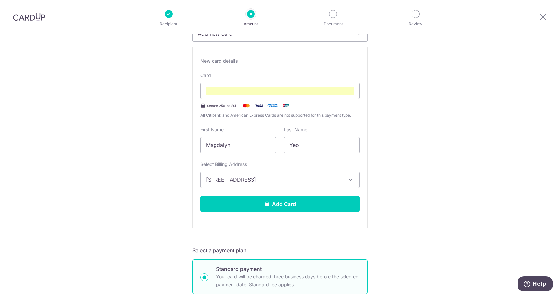
scroll to position [129, 0]
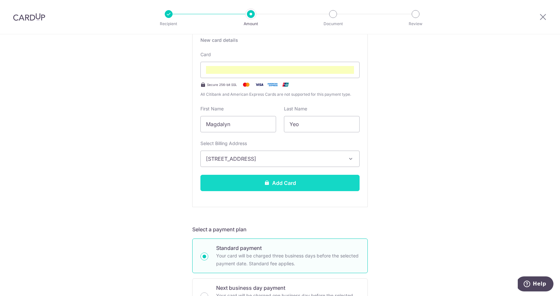
click at [328, 179] on button "Add Card" at bounding box center [279, 183] width 159 height 16
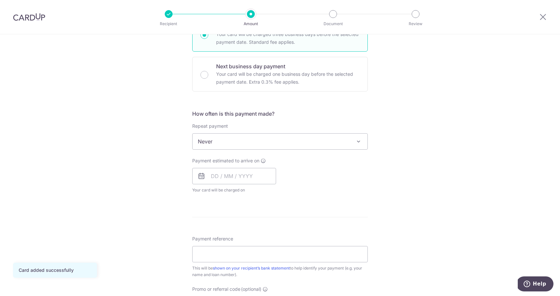
scroll to position [188, 0]
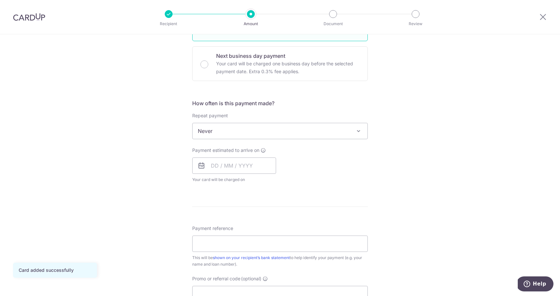
click at [328, 135] on span "Never" at bounding box center [279, 131] width 175 height 16
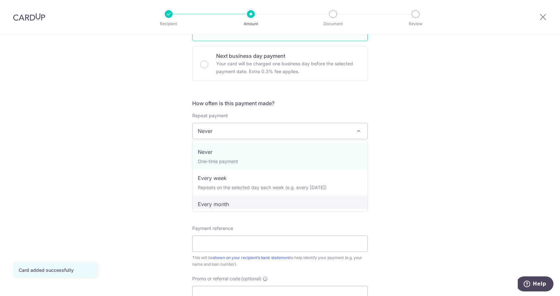
select select "3"
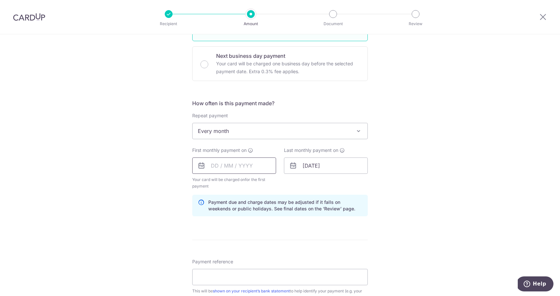
click at [209, 168] on input "text" at bounding box center [234, 166] width 84 height 16
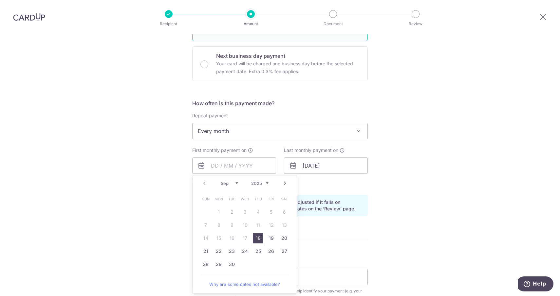
click at [286, 184] on link "Next" at bounding box center [285, 184] width 8 height 8
click at [244, 214] on link "1" at bounding box center [245, 212] width 10 height 10
type input "01/10/2025"
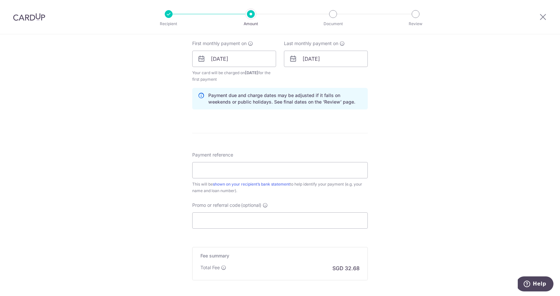
scroll to position [301, 0]
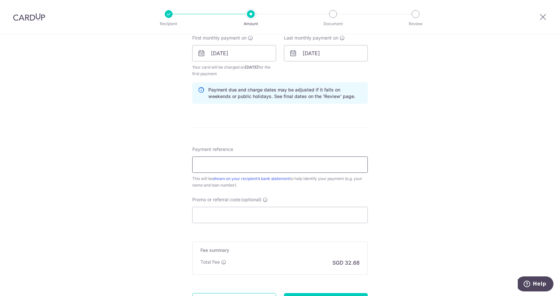
click at [302, 167] on input "Payment reference" at bounding box center [279, 165] width 175 height 16
click at [256, 167] on input "Payment reference" at bounding box center [279, 165] width 175 height 16
type input "BMW216i"
click at [250, 217] on input "Promo or referral code (optional)" at bounding box center [279, 215] width 175 height 16
paste input "REC185"
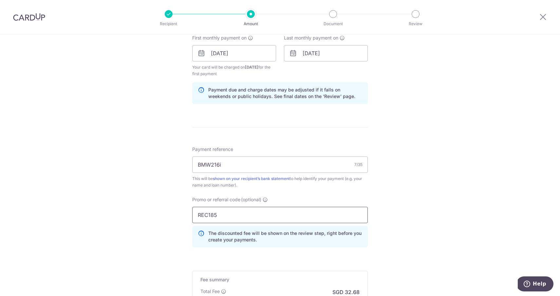
type input "REC185"
click at [410, 208] on div "Tell us more about your payment Enter payment amount SGD 1,257.00 1257.00 Card …" at bounding box center [280, 61] width 560 height 655
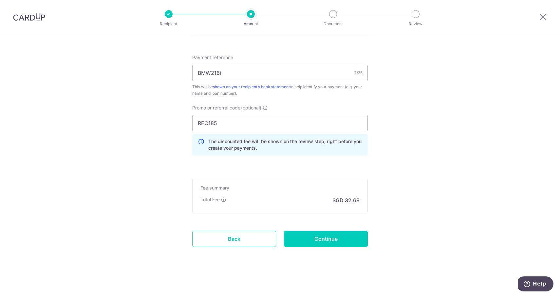
scroll to position [393, 0]
click at [261, 124] on input "REC185" at bounding box center [279, 123] width 175 height 16
click at [331, 240] on input "Continue" at bounding box center [326, 239] width 84 height 16
type input "Create Schedule"
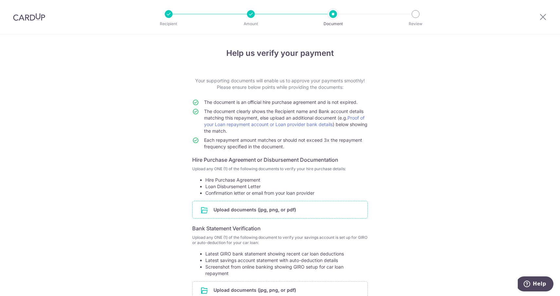
click at [274, 209] on input "file" at bounding box center [279, 210] width 175 height 17
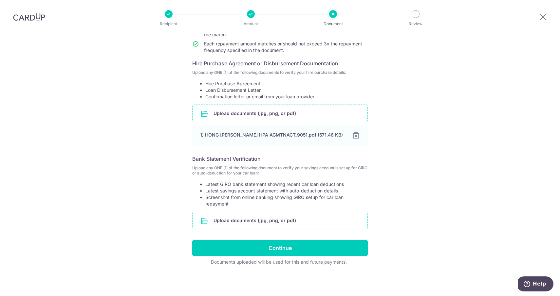
scroll to position [97, 0]
click at [284, 221] on input "file" at bounding box center [279, 220] width 175 height 17
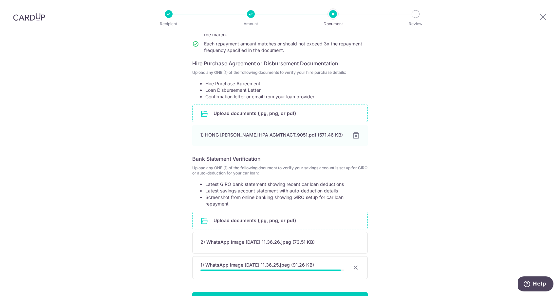
click at [276, 223] on input "file" at bounding box center [279, 220] width 175 height 17
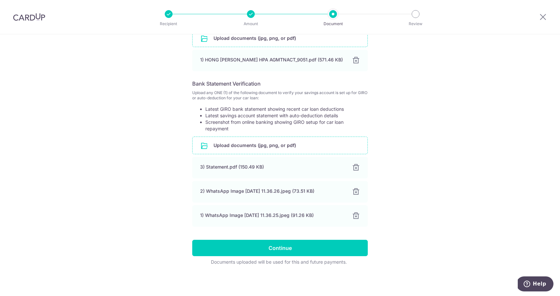
scroll to position [172, 0]
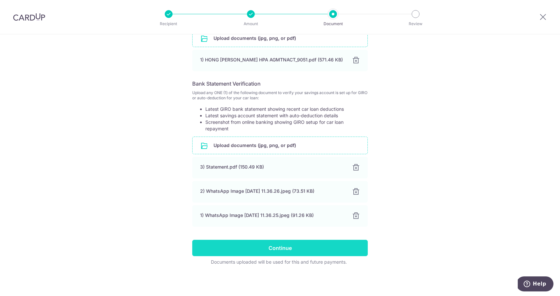
click at [292, 250] on input "Continue" at bounding box center [279, 248] width 175 height 16
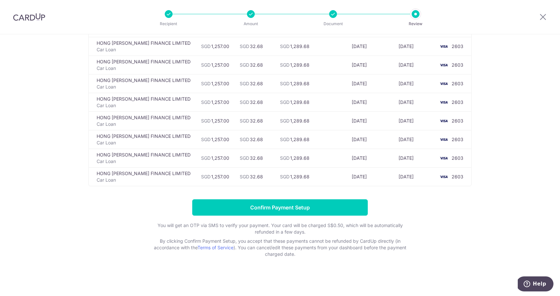
scroll to position [425, 0]
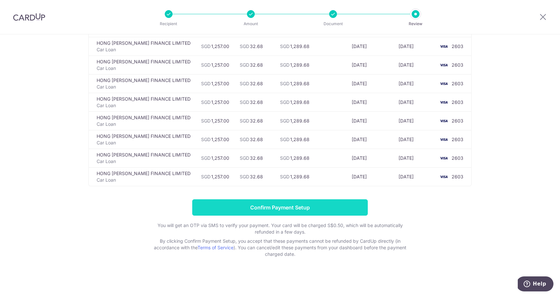
click at [314, 210] on input "Confirm Payment Setup" at bounding box center [279, 208] width 175 height 16
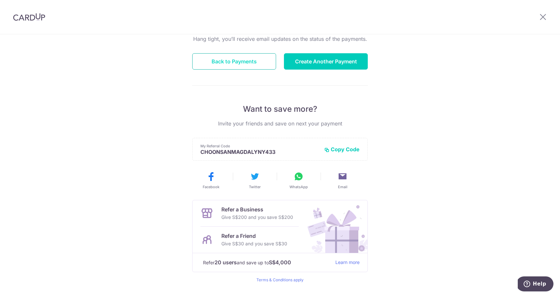
scroll to position [70, 0]
click at [239, 63] on button "Back to Payments" at bounding box center [234, 61] width 84 height 16
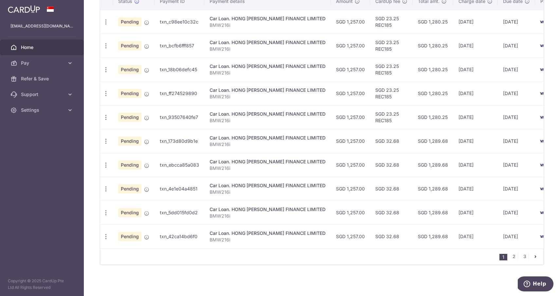
scroll to position [209, 0]
click at [60, 67] on link "Pay" at bounding box center [42, 63] width 84 height 16
click at [54, 79] on span "Payments" at bounding box center [42, 79] width 43 height 7
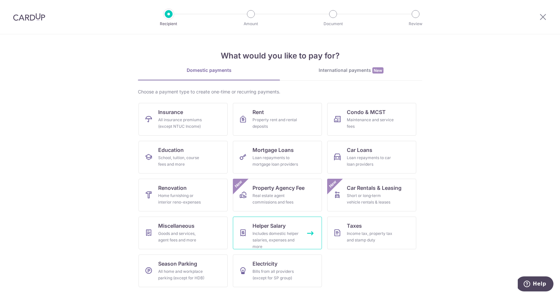
click at [263, 227] on span "Helper Salary" at bounding box center [268, 226] width 33 height 8
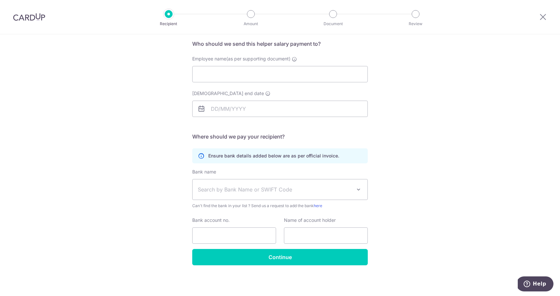
scroll to position [49, 0]
click at [322, 131] on form "Who should we send this helper salary payment to? Employee name(as per supporti…" at bounding box center [279, 153] width 175 height 226
click at [8, 19] on div at bounding box center [29, 17] width 58 height 34
click at [17, 19] on img at bounding box center [29, 17] width 32 height 8
